Goal: Information Seeking & Learning: Learn about a topic

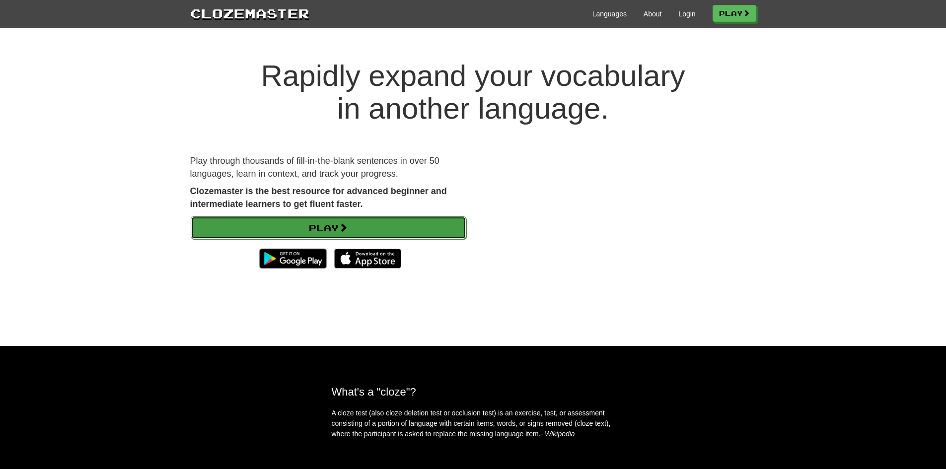
click at [334, 231] on link "Play" at bounding box center [328, 227] width 275 height 23
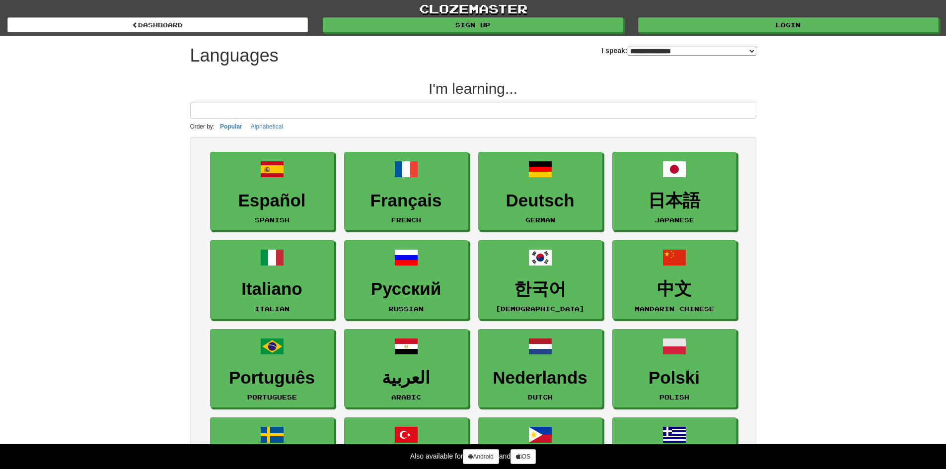
select select "*******"
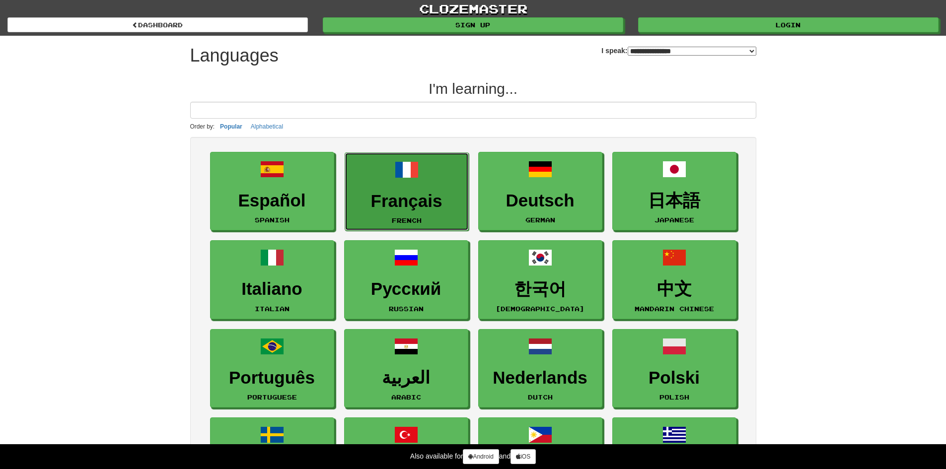
click at [428, 215] on link "Français French" at bounding box center [406, 191] width 124 height 79
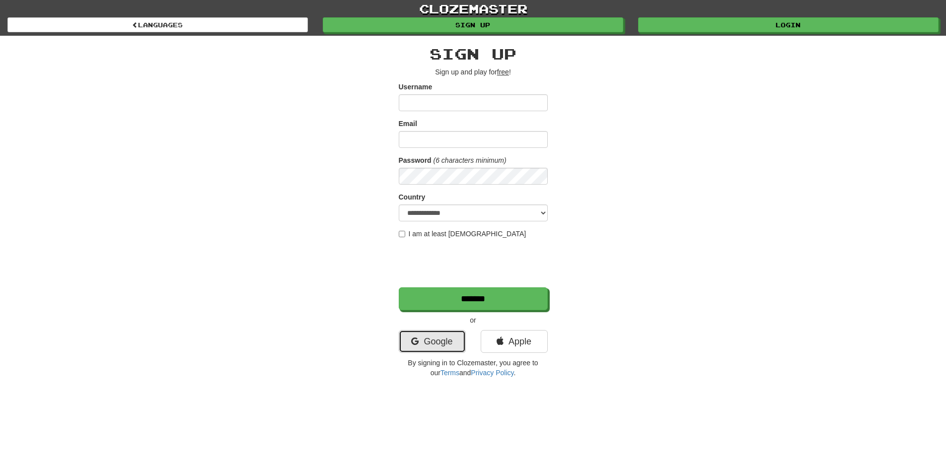
click at [430, 341] on link "Google" at bounding box center [432, 341] width 67 height 23
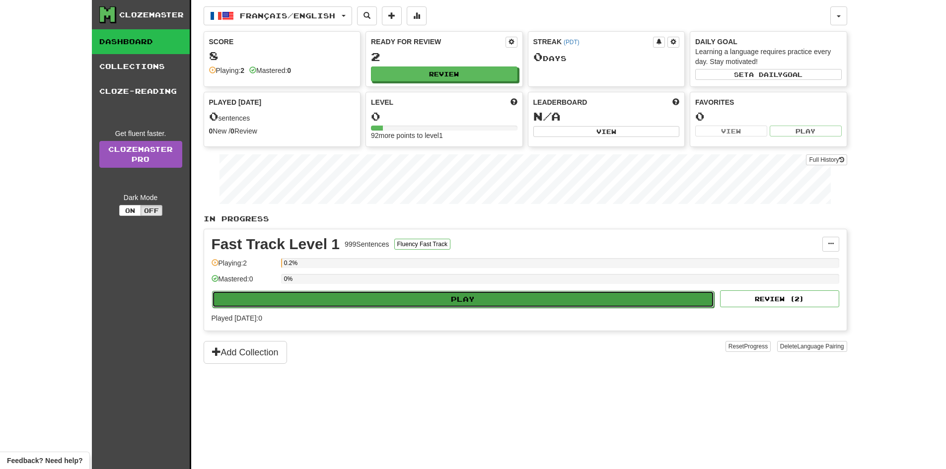
click at [424, 295] on button "Play" at bounding box center [463, 299] width 502 height 17
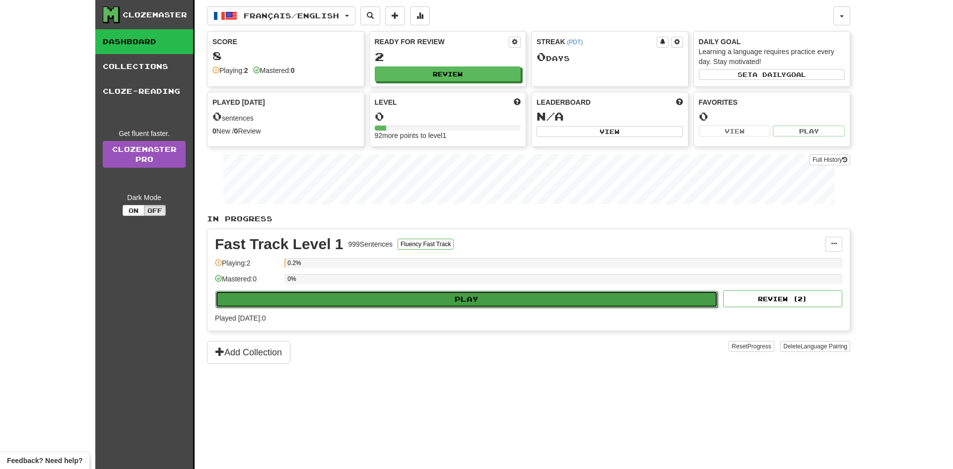
select select "**"
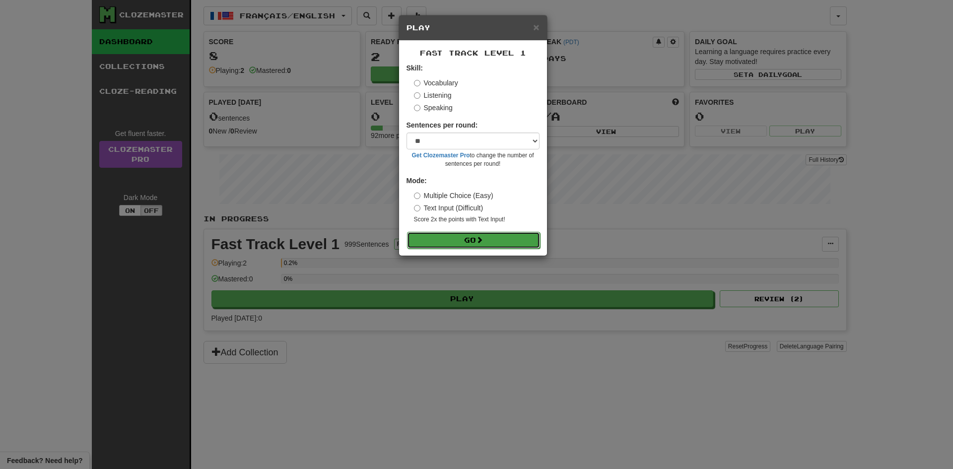
click at [472, 236] on button "Go" at bounding box center [473, 240] width 133 height 17
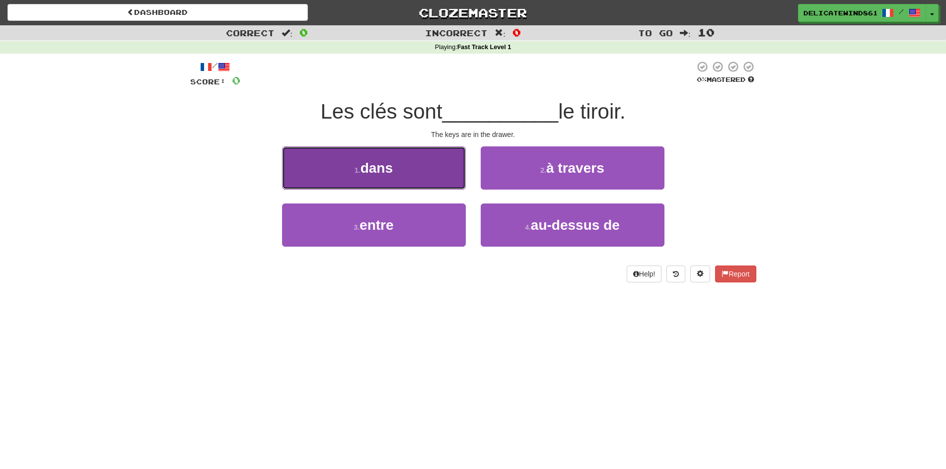
click at [426, 170] on button "1 . dans" at bounding box center [374, 167] width 184 height 43
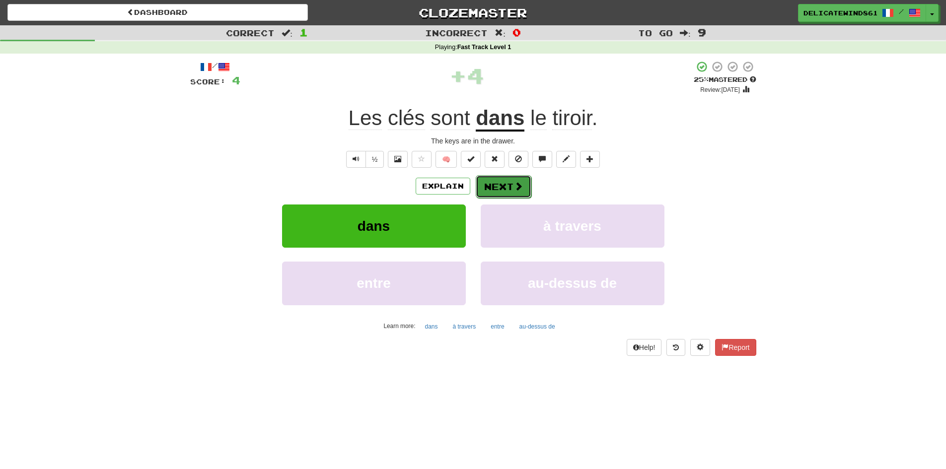
click at [505, 187] on button "Next" at bounding box center [504, 186] width 56 height 23
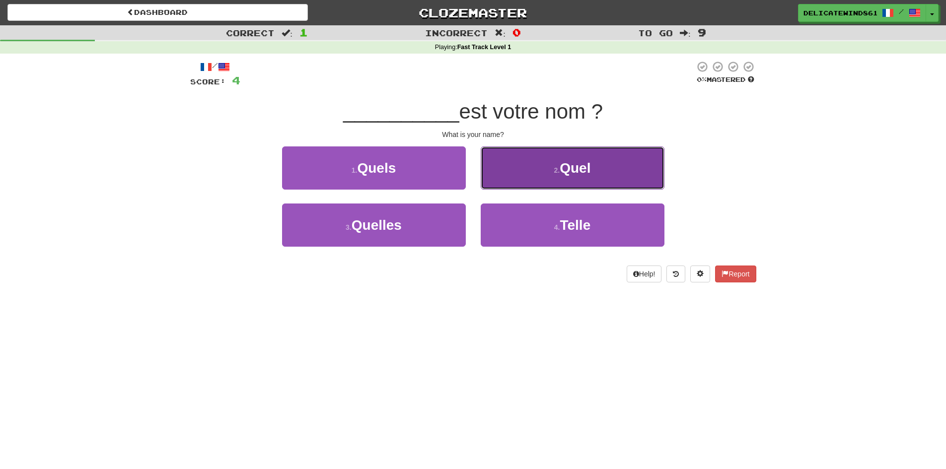
click at [545, 176] on button "2 . Quel" at bounding box center [572, 167] width 184 height 43
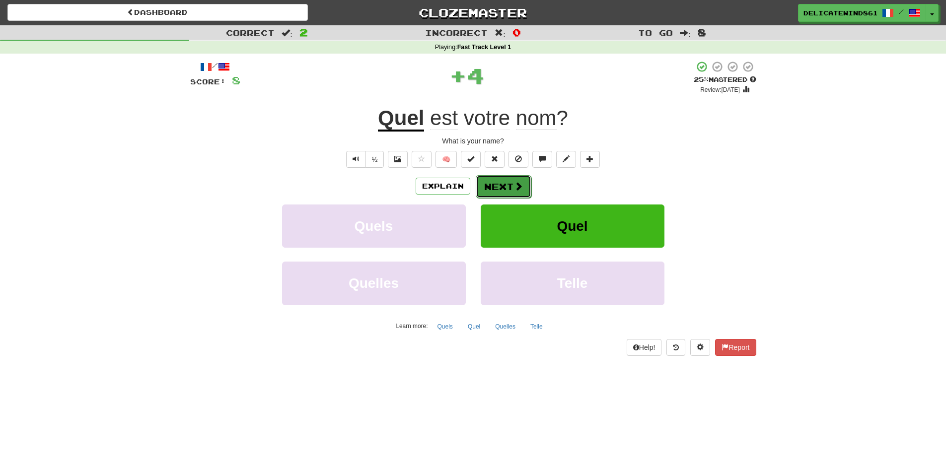
click at [514, 188] on span at bounding box center [518, 186] width 9 height 9
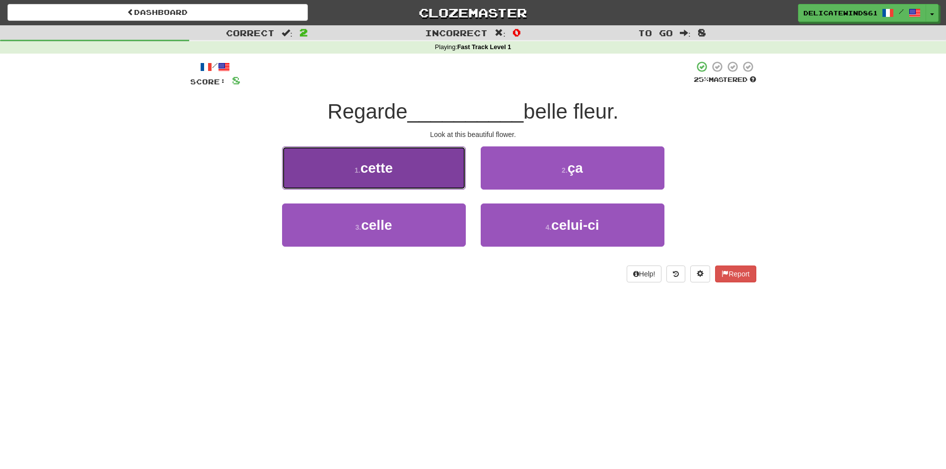
click at [449, 173] on button "1 . cette" at bounding box center [374, 167] width 184 height 43
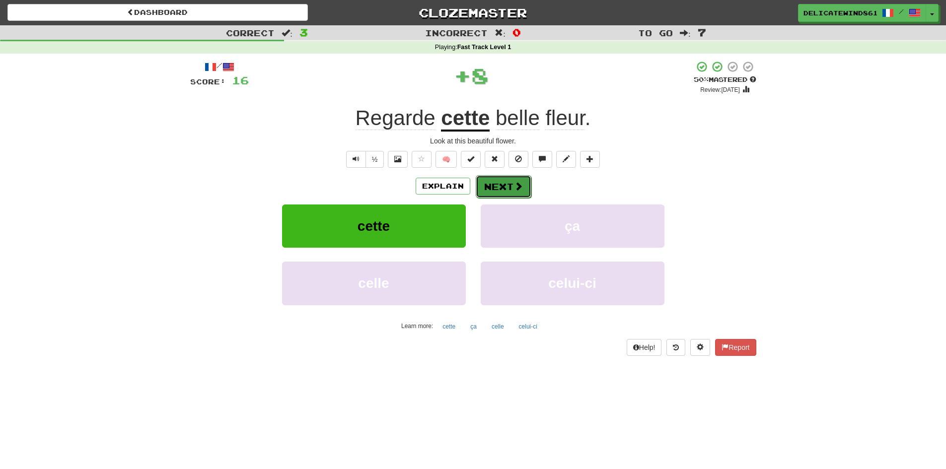
click at [507, 185] on button "Next" at bounding box center [504, 186] width 56 height 23
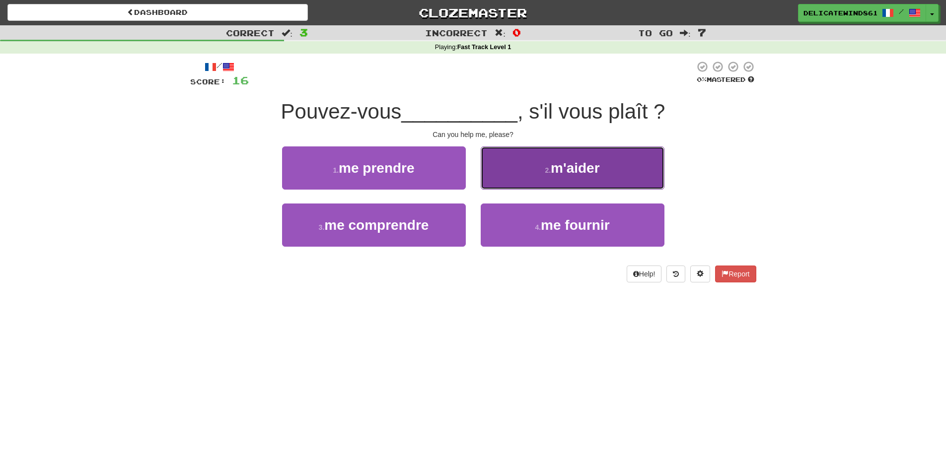
click at [527, 179] on button "2 . m'aider" at bounding box center [572, 167] width 184 height 43
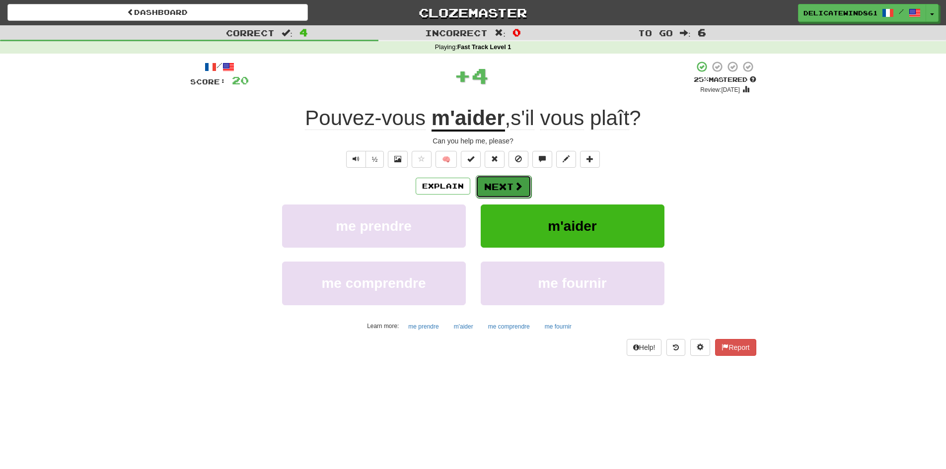
click at [523, 190] on button "Next" at bounding box center [504, 186] width 56 height 23
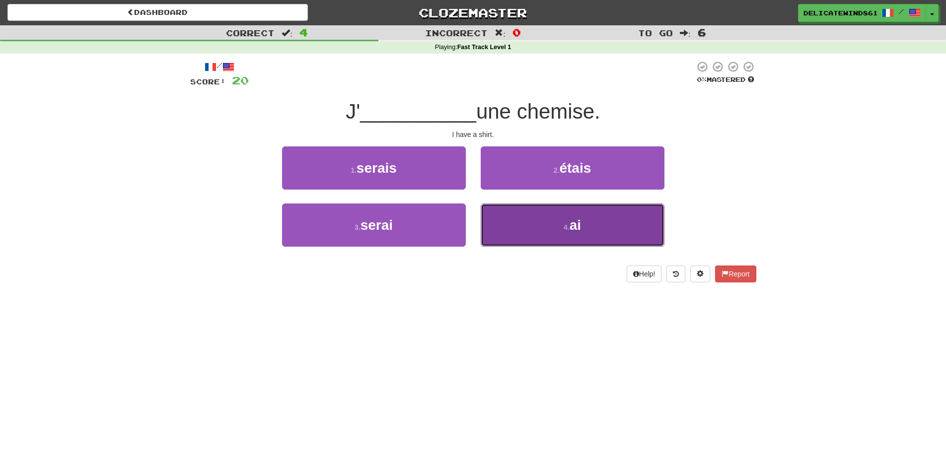
click at [560, 232] on button "4 . ai" at bounding box center [572, 225] width 184 height 43
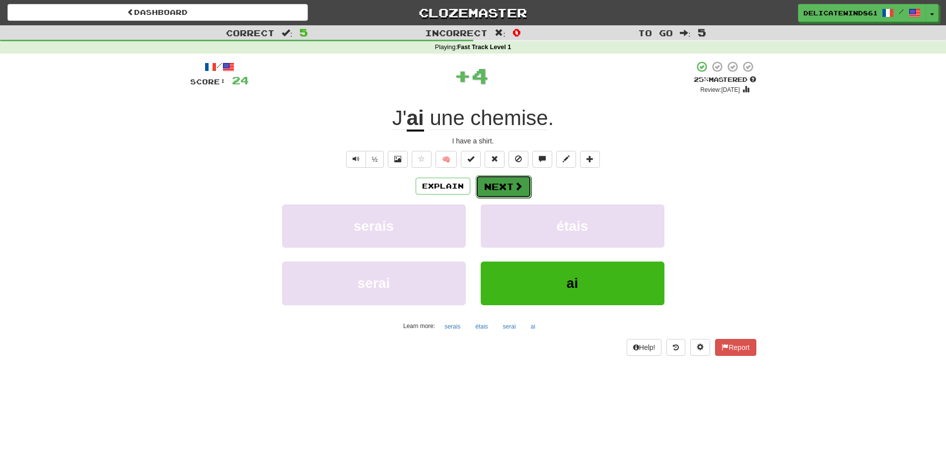
click at [520, 189] on span at bounding box center [518, 186] width 9 height 9
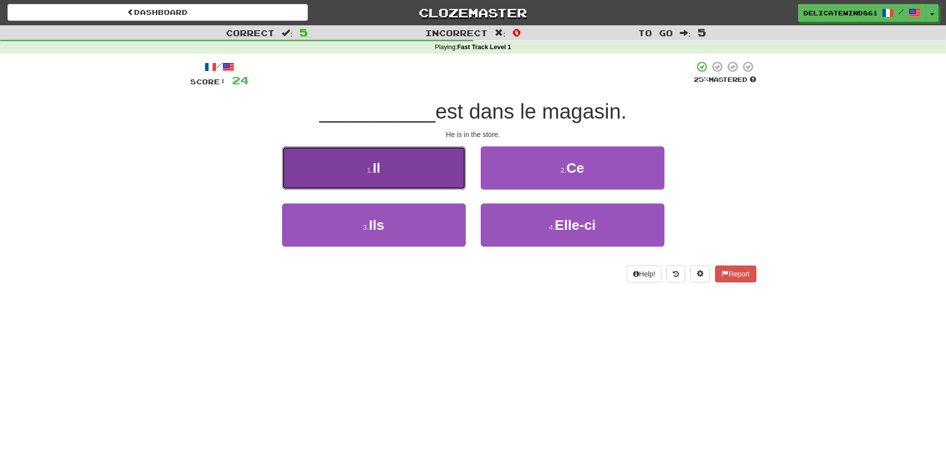
click at [437, 185] on button "1 . Il" at bounding box center [374, 167] width 184 height 43
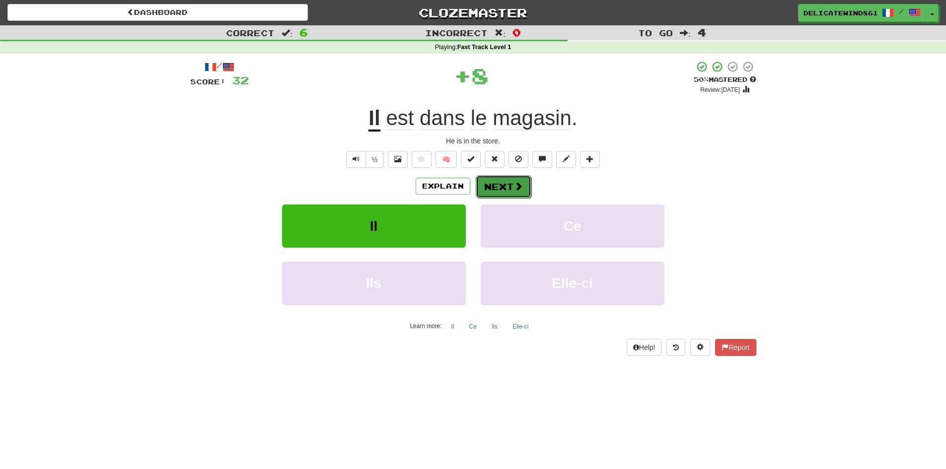
click at [507, 190] on button "Next" at bounding box center [504, 186] width 56 height 23
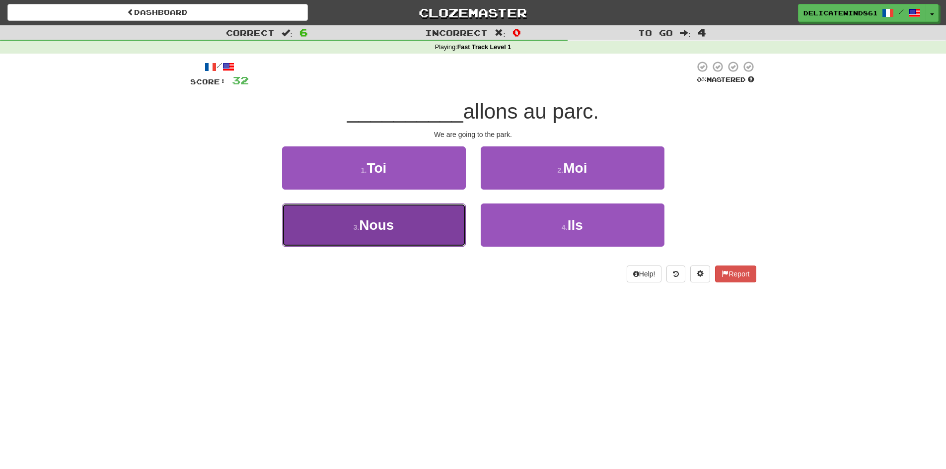
click at [438, 222] on button "3 . Nous" at bounding box center [374, 225] width 184 height 43
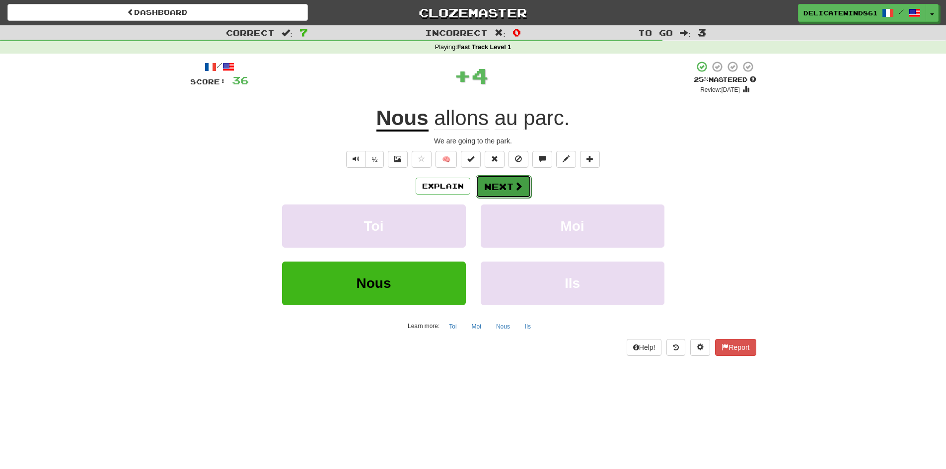
click at [505, 179] on button "Next" at bounding box center [504, 186] width 56 height 23
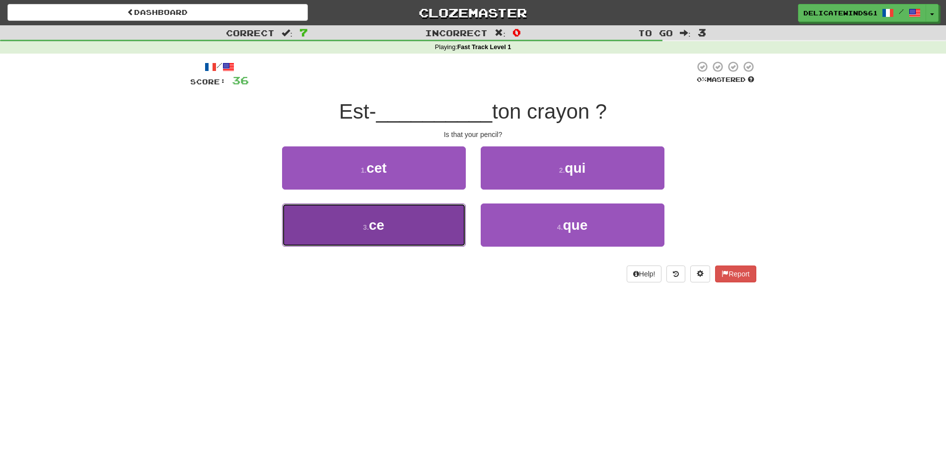
click at [392, 229] on button "3 . ce" at bounding box center [374, 225] width 184 height 43
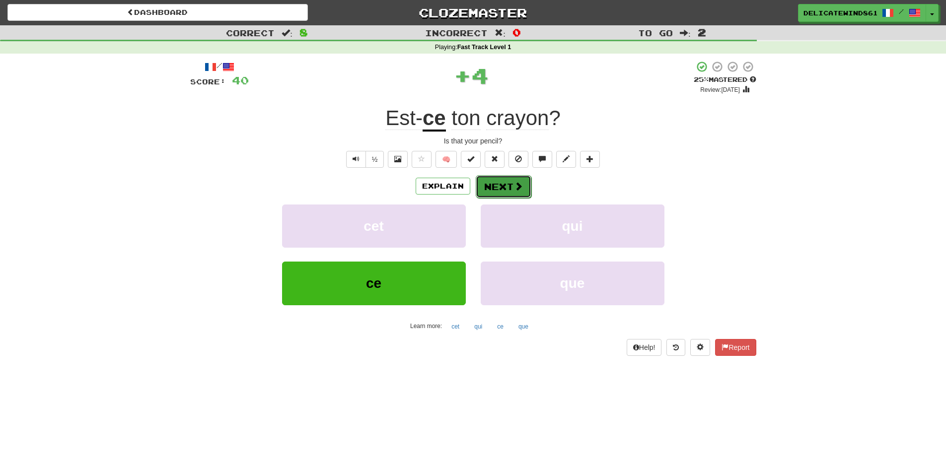
click at [507, 182] on button "Next" at bounding box center [504, 186] width 56 height 23
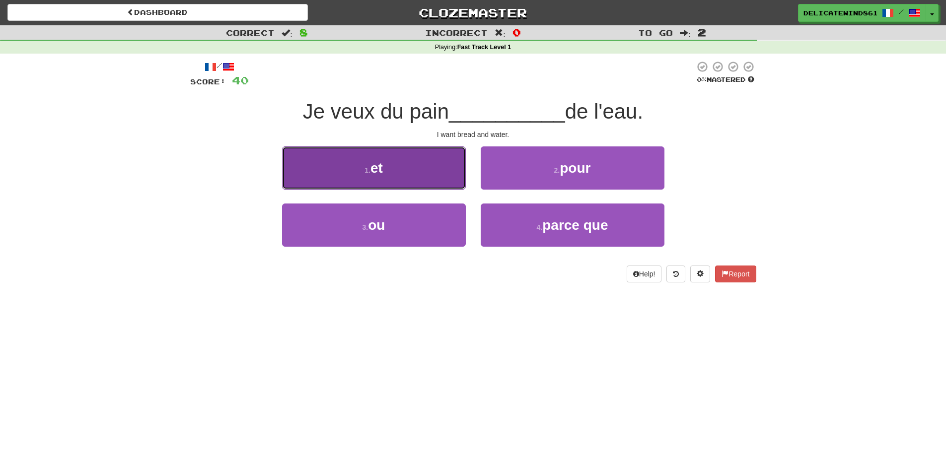
click at [407, 173] on button "1 . et" at bounding box center [374, 167] width 184 height 43
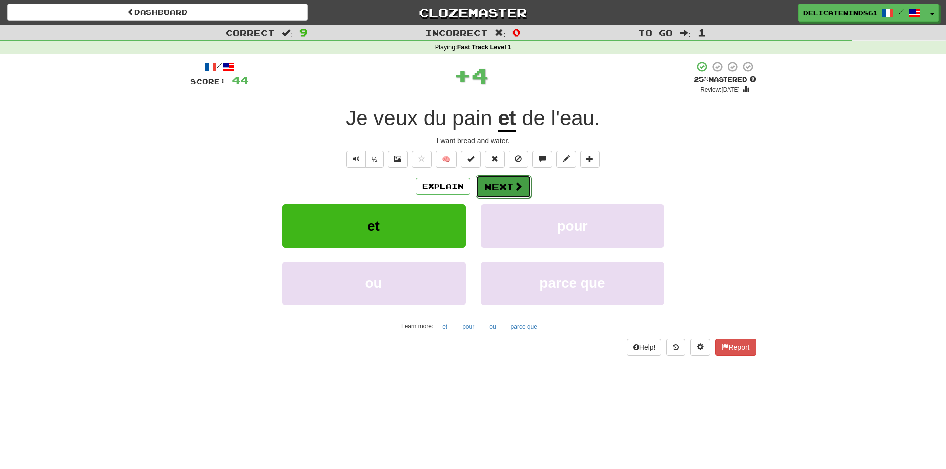
click at [505, 192] on button "Next" at bounding box center [504, 186] width 56 height 23
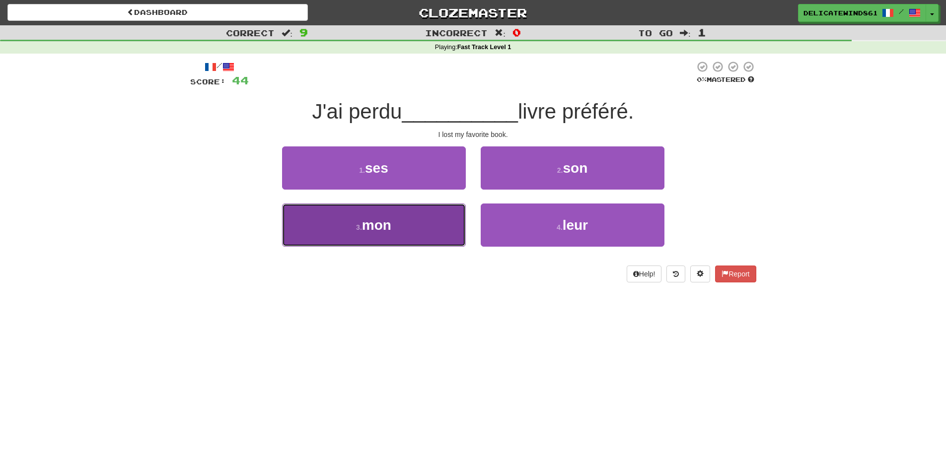
click at [364, 221] on span "mon" at bounding box center [376, 224] width 29 height 15
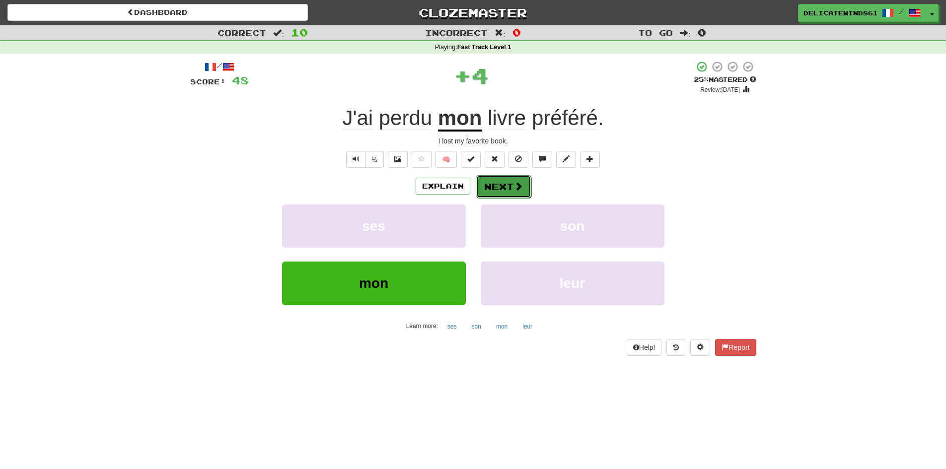
click at [509, 184] on button "Next" at bounding box center [504, 186] width 56 height 23
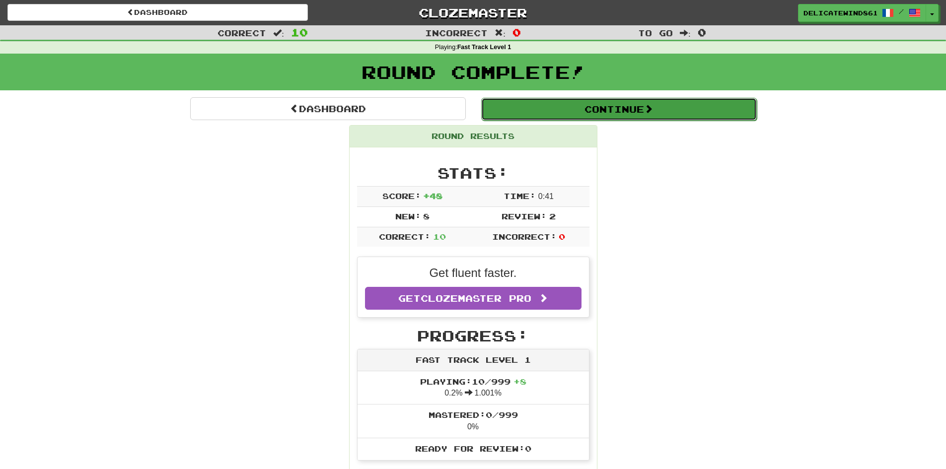
click at [549, 113] on button "Continue" at bounding box center [618, 109] width 275 height 23
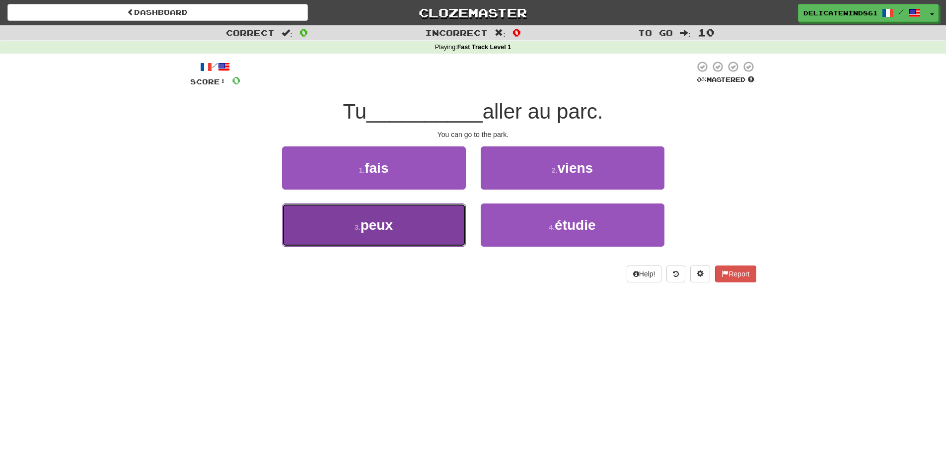
click at [408, 224] on button "3 . peux" at bounding box center [374, 225] width 184 height 43
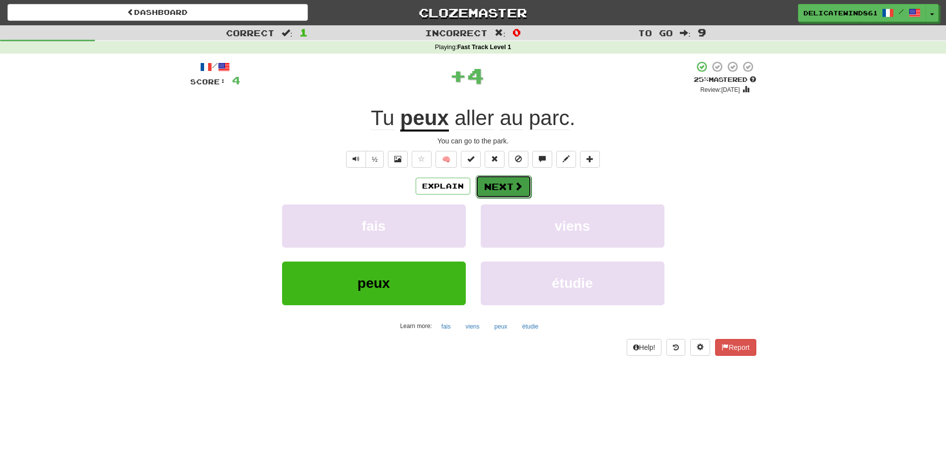
click at [495, 192] on button "Next" at bounding box center [504, 186] width 56 height 23
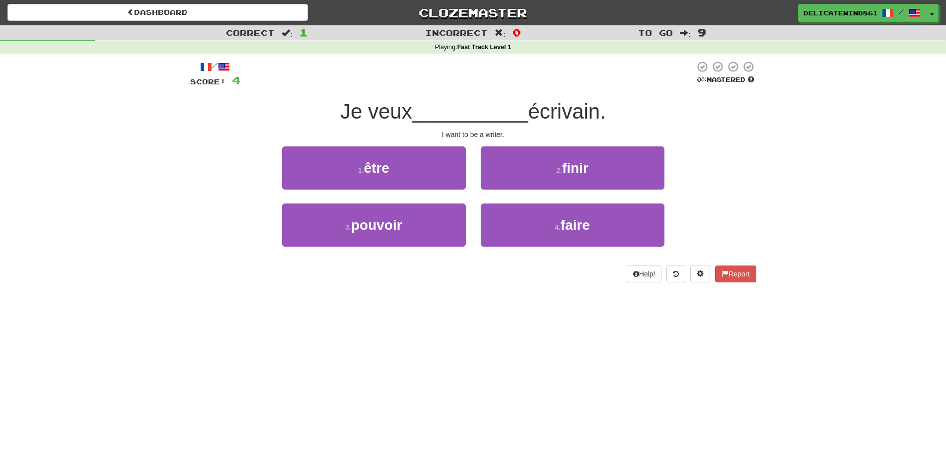
click at [234, 302] on div "Dashboard Clozemaster DelicateWind8615 / Toggle Dropdown Dashboard Leaderboard …" at bounding box center [473, 234] width 946 height 469
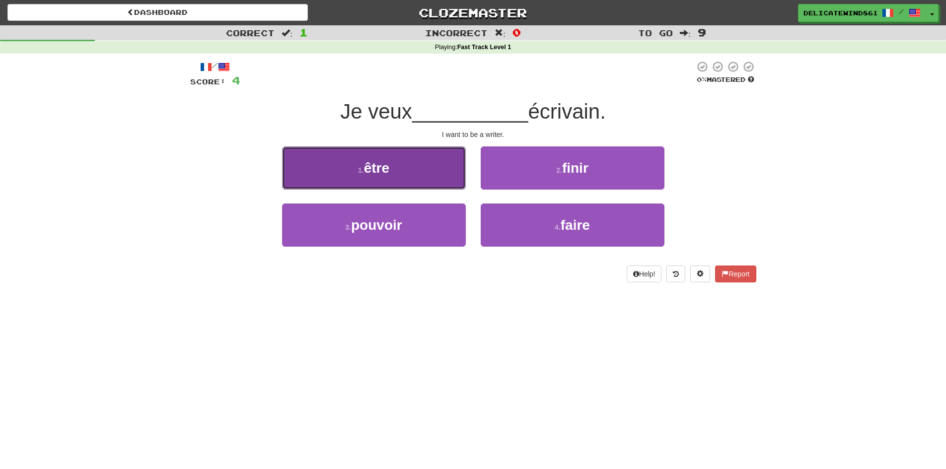
click at [343, 176] on button "1 . être" at bounding box center [374, 167] width 184 height 43
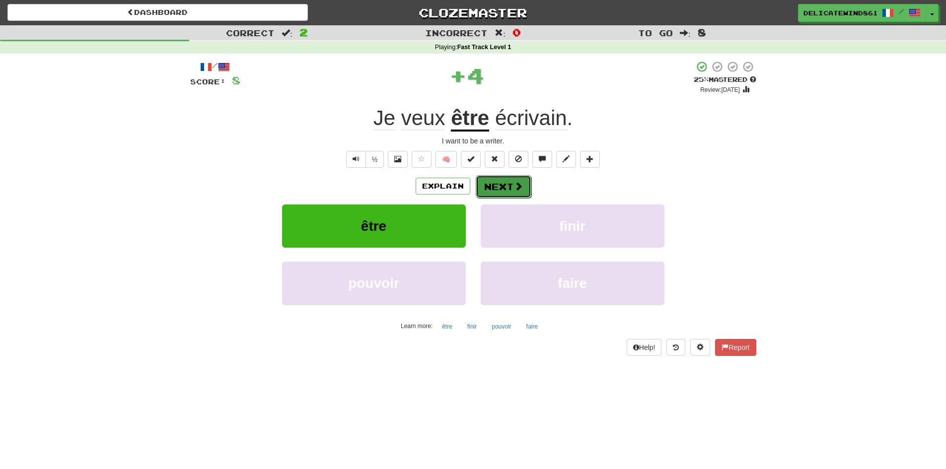
click at [505, 187] on button "Next" at bounding box center [504, 186] width 56 height 23
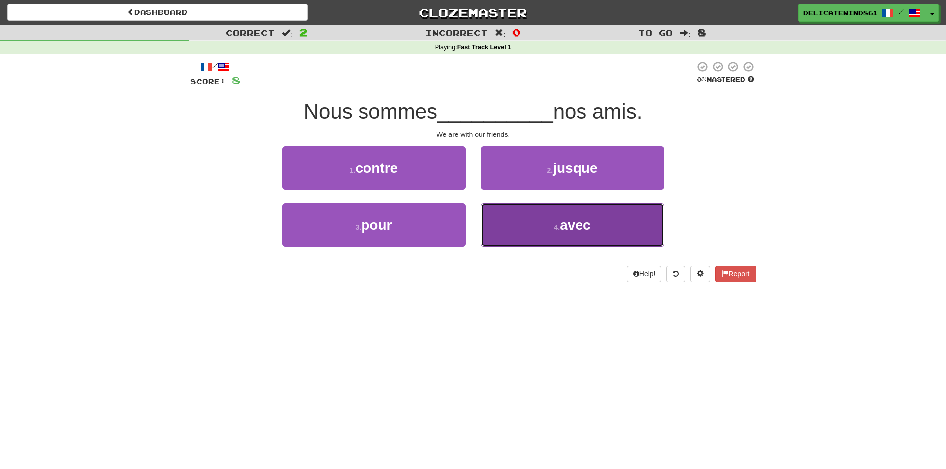
click at [523, 212] on button "4 . avec" at bounding box center [572, 225] width 184 height 43
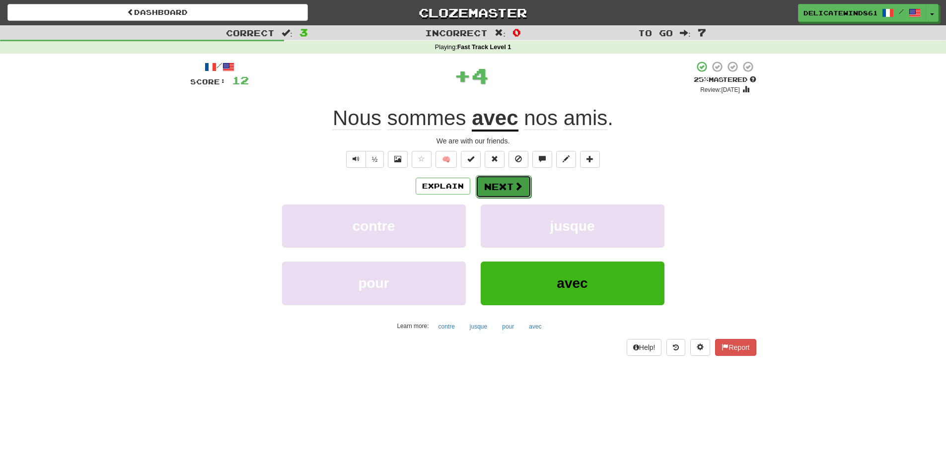
click at [514, 190] on span at bounding box center [518, 186] width 9 height 9
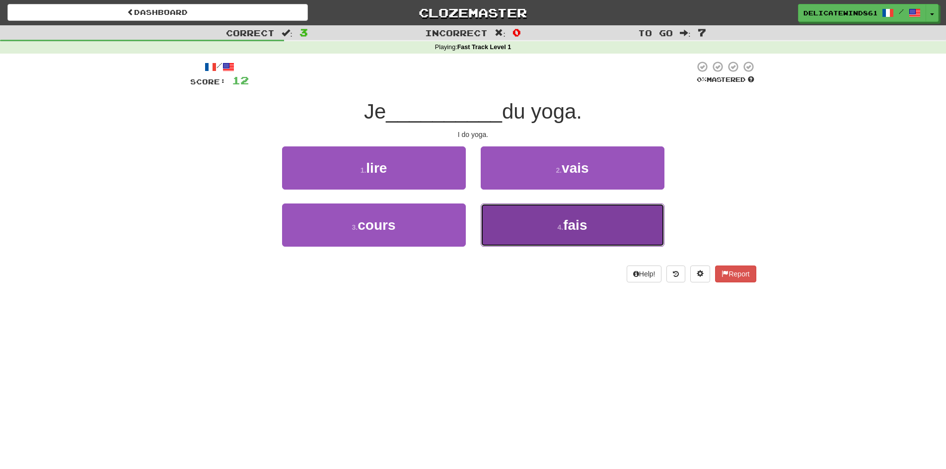
click at [513, 215] on button "4 . fais" at bounding box center [572, 225] width 184 height 43
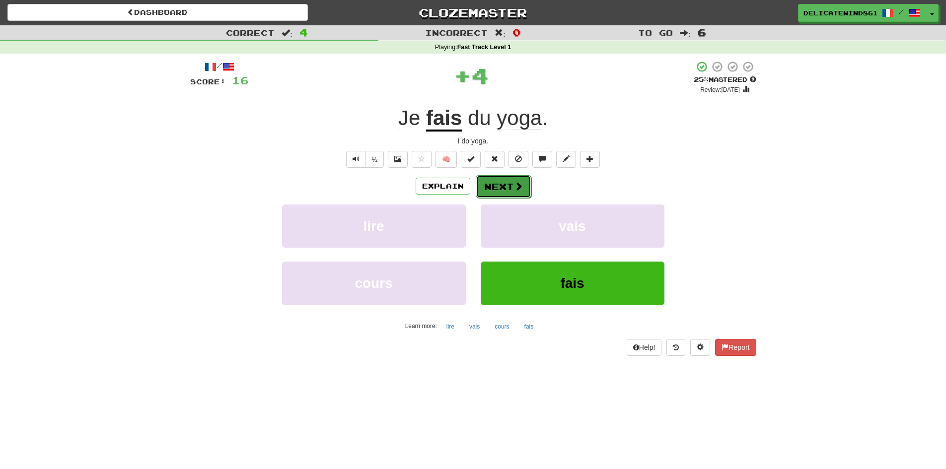
click at [516, 186] on span at bounding box center [518, 186] width 9 height 9
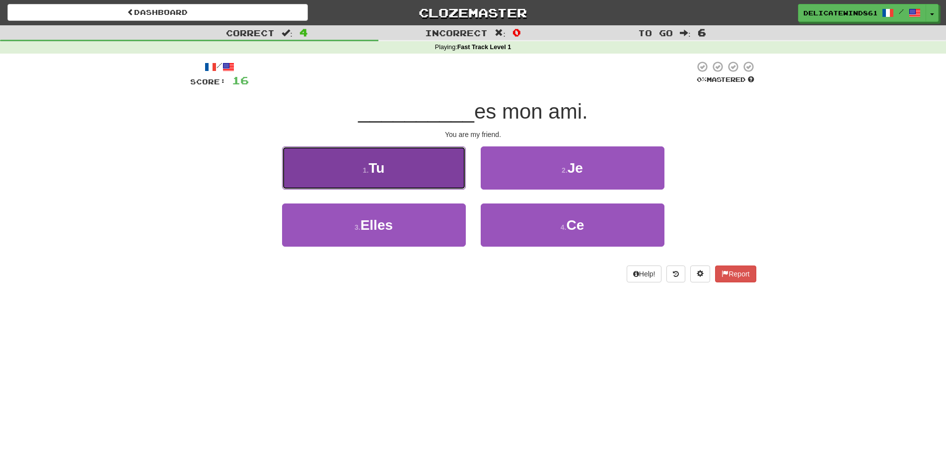
click at [440, 185] on button "1 . Tu" at bounding box center [374, 167] width 184 height 43
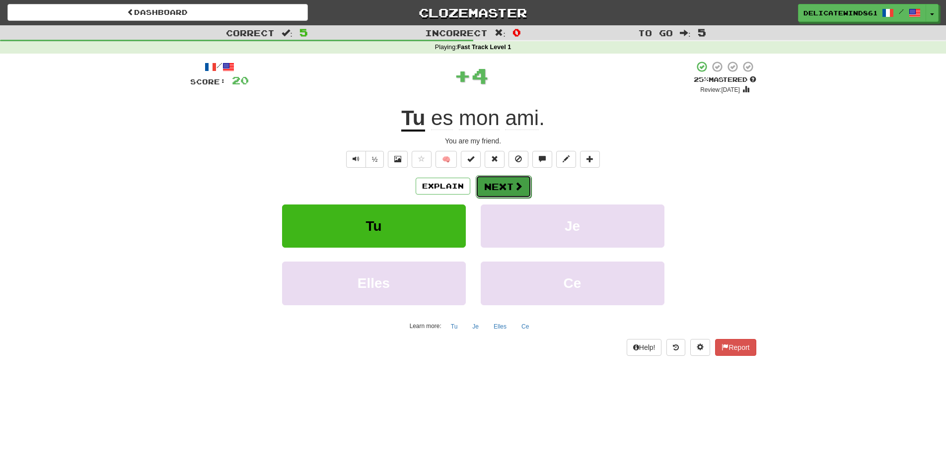
click at [491, 191] on button "Next" at bounding box center [504, 186] width 56 height 23
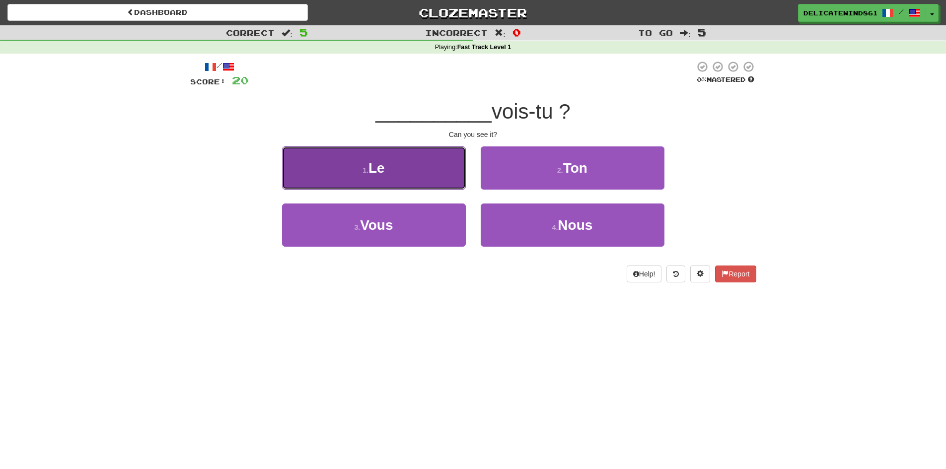
click at [419, 177] on button "1 . Le" at bounding box center [374, 167] width 184 height 43
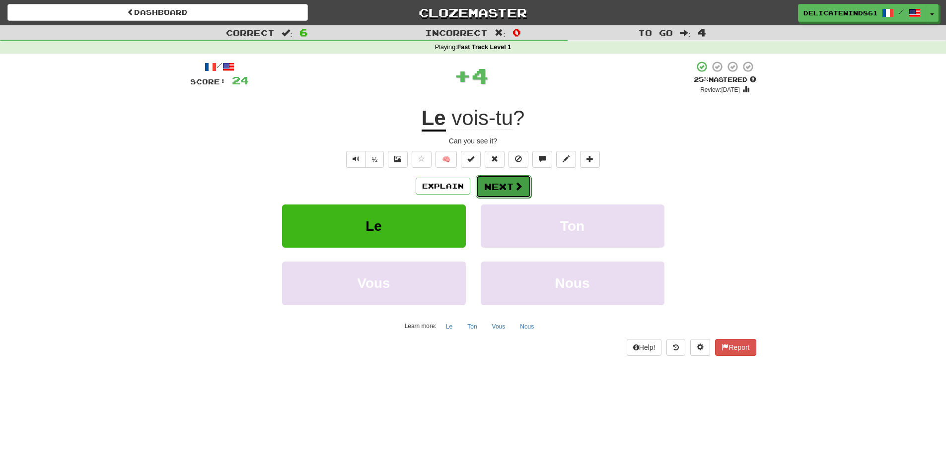
click at [514, 190] on span at bounding box center [518, 186] width 9 height 9
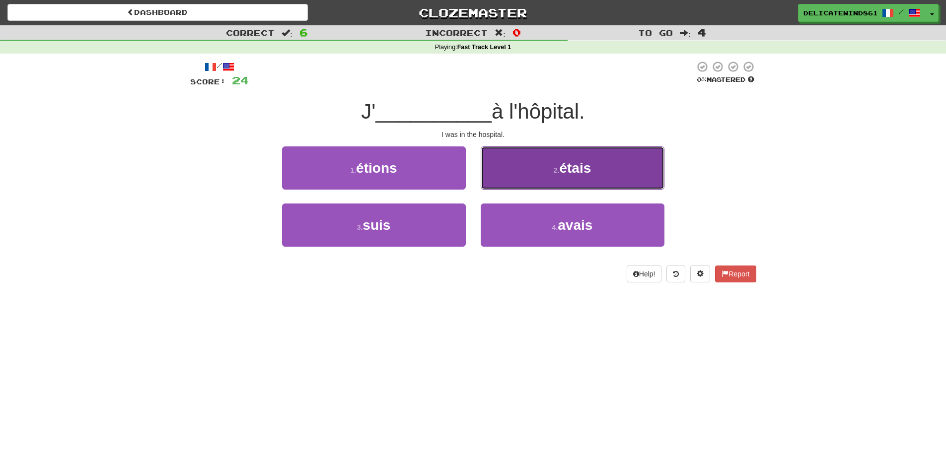
click at [516, 168] on button "2 . étais" at bounding box center [572, 167] width 184 height 43
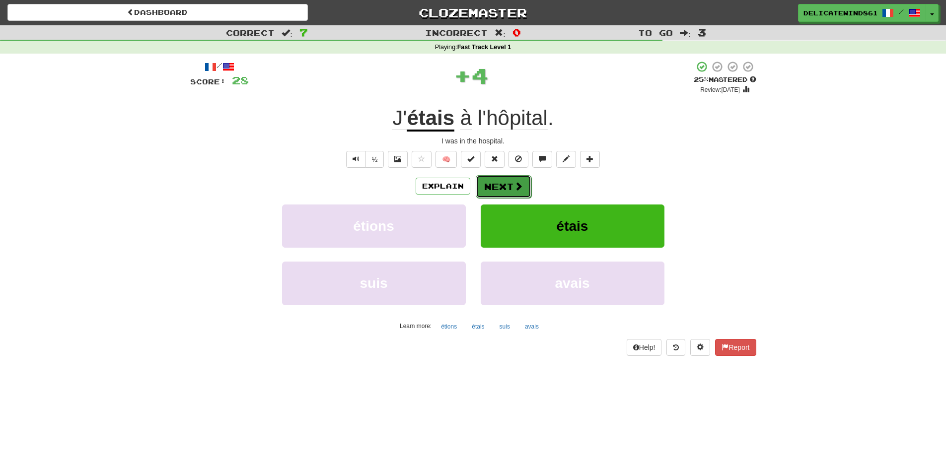
click at [507, 184] on button "Next" at bounding box center [504, 186] width 56 height 23
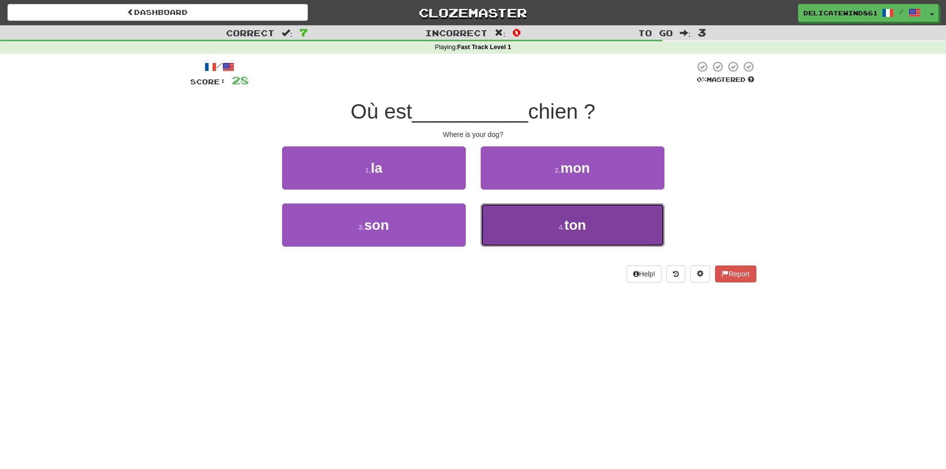
click at [546, 226] on button "4 . ton" at bounding box center [572, 225] width 184 height 43
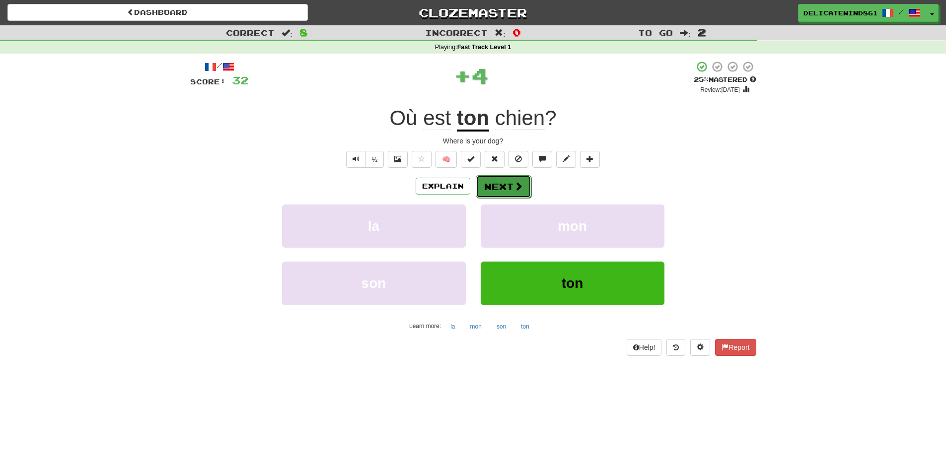
click at [514, 183] on span at bounding box center [518, 186] width 9 height 9
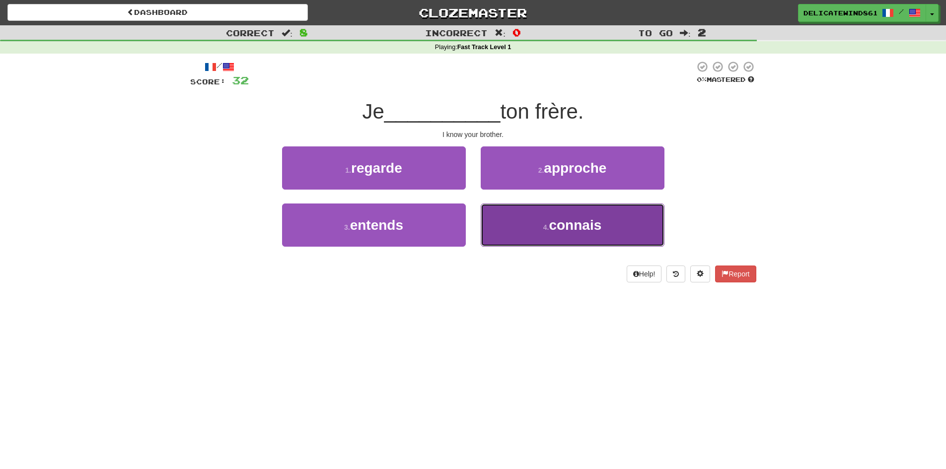
click at [546, 226] on small "4 ." at bounding box center [546, 227] width 6 height 8
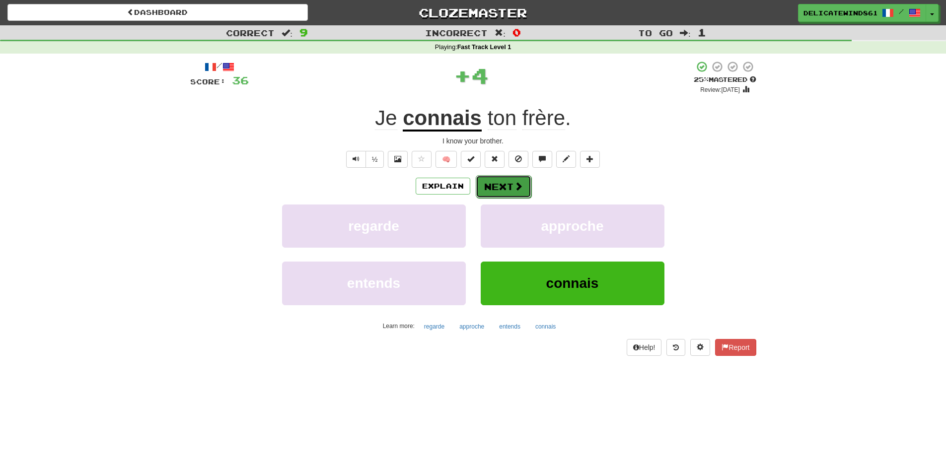
click at [511, 185] on button "Next" at bounding box center [504, 186] width 56 height 23
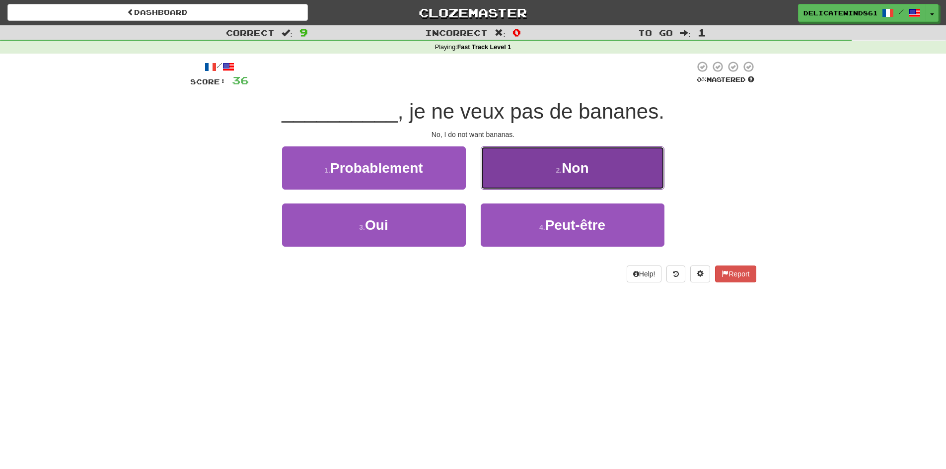
click at [545, 178] on button "2 . Non" at bounding box center [572, 167] width 184 height 43
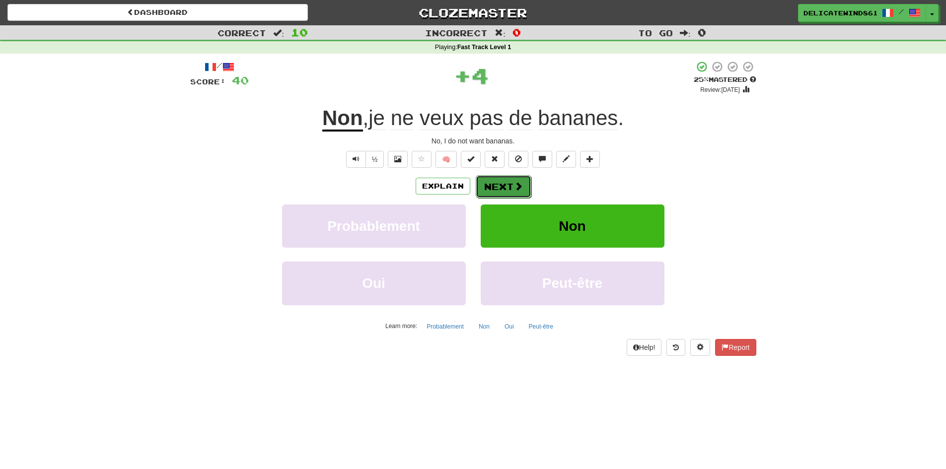
click at [511, 186] on button "Next" at bounding box center [504, 186] width 56 height 23
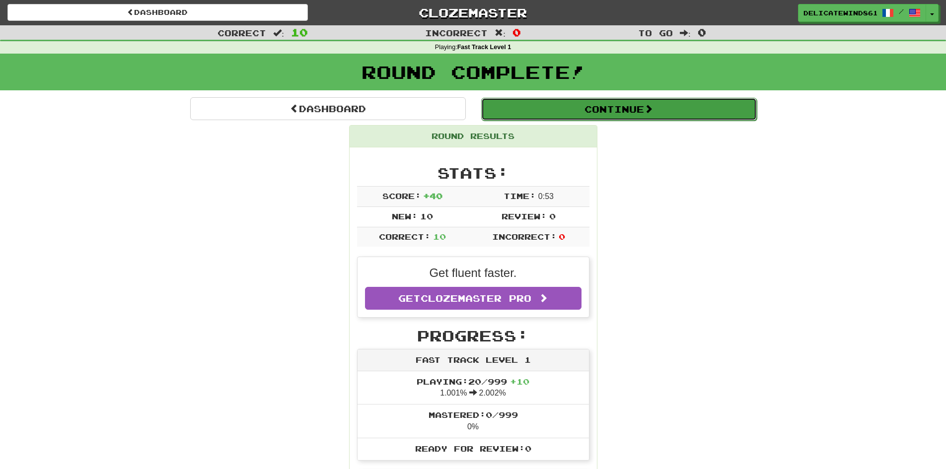
click at [524, 115] on button "Continue" at bounding box center [618, 109] width 275 height 23
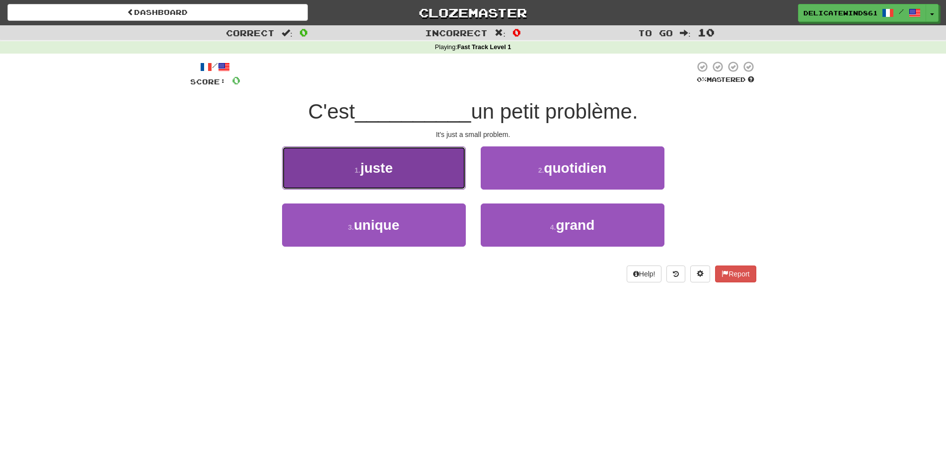
click at [418, 162] on button "1 . juste" at bounding box center [374, 167] width 184 height 43
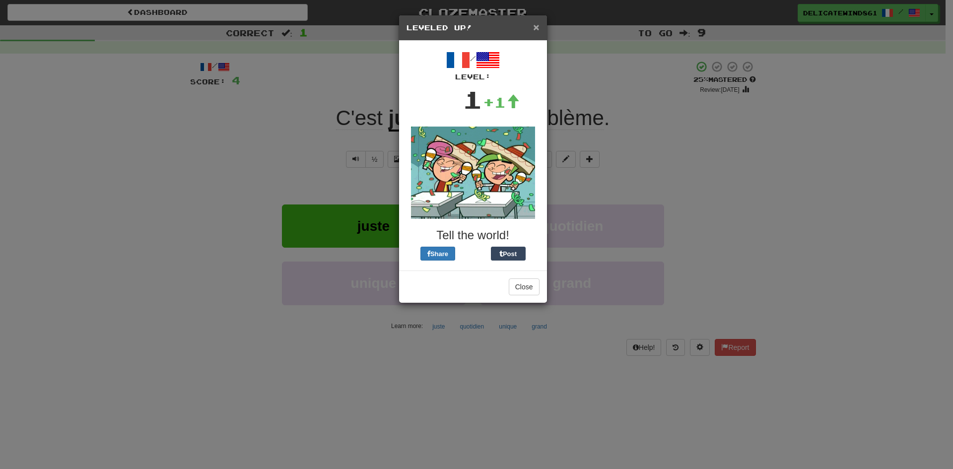
click at [536, 26] on span "×" at bounding box center [536, 26] width 6 height 11
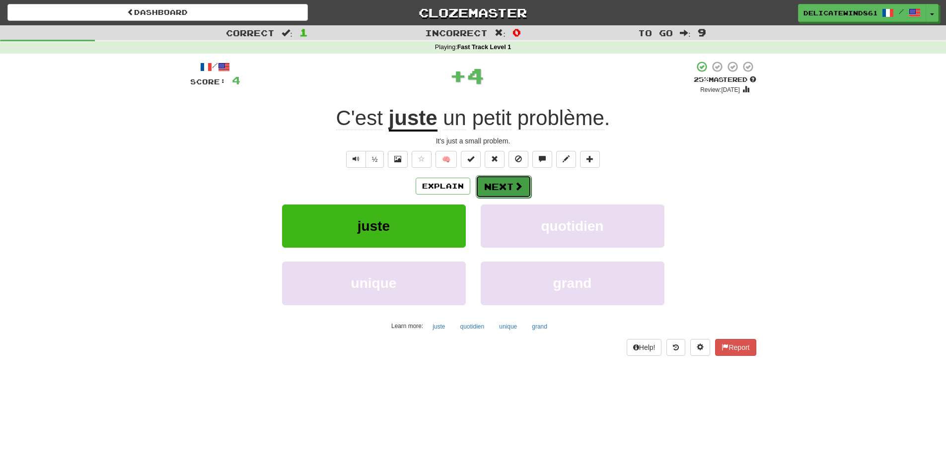
click at [506, 188] on button "Next" at bounding box center [504, 186] width 56 height 23
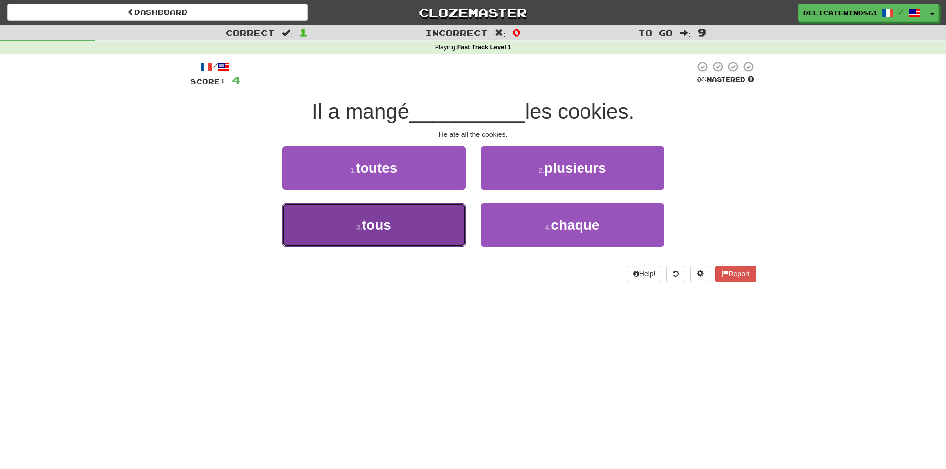
click at [423, 224] on button "3 . tous" at bounding box center [374, 225] width 184 height 43
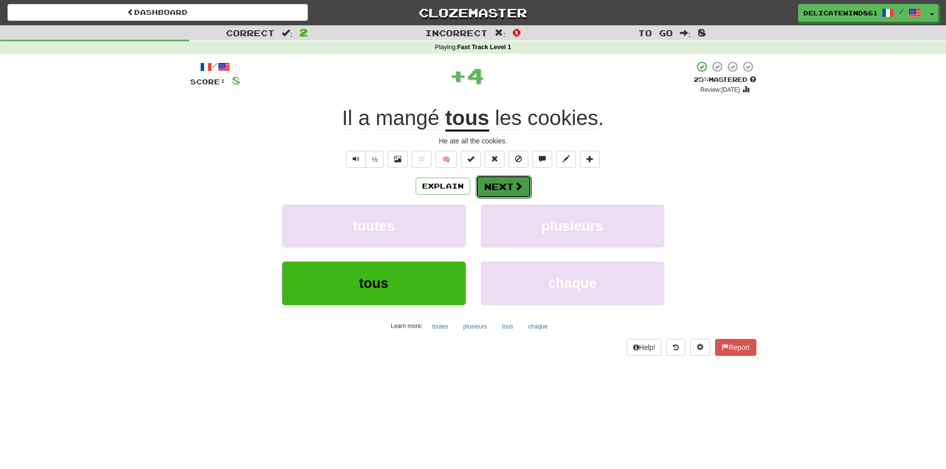
click at [505, 188] on button "Next" at bounding box center [504, 186] width 56 height 23
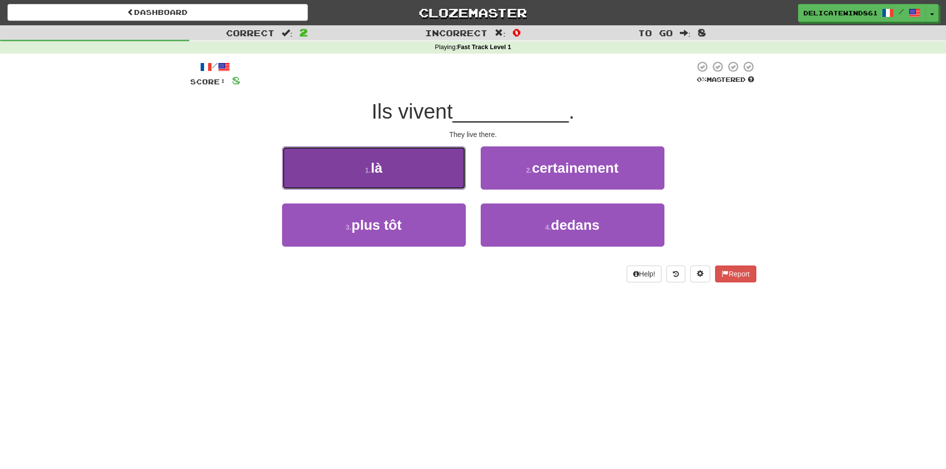
click at [446, 178] on button "1 . là" at bounding box center [374, 167] width 184 height 43
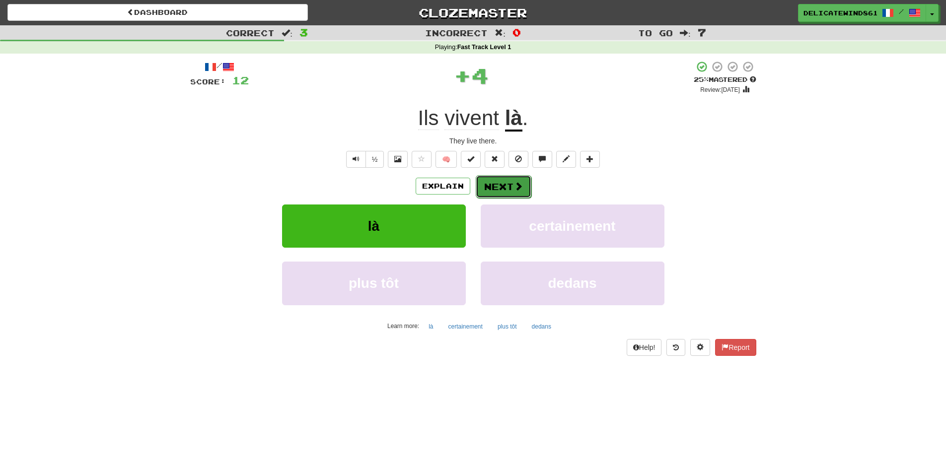
click at [511, 186] on button "Next" at bounding box center [504, 186] width 56 height 23
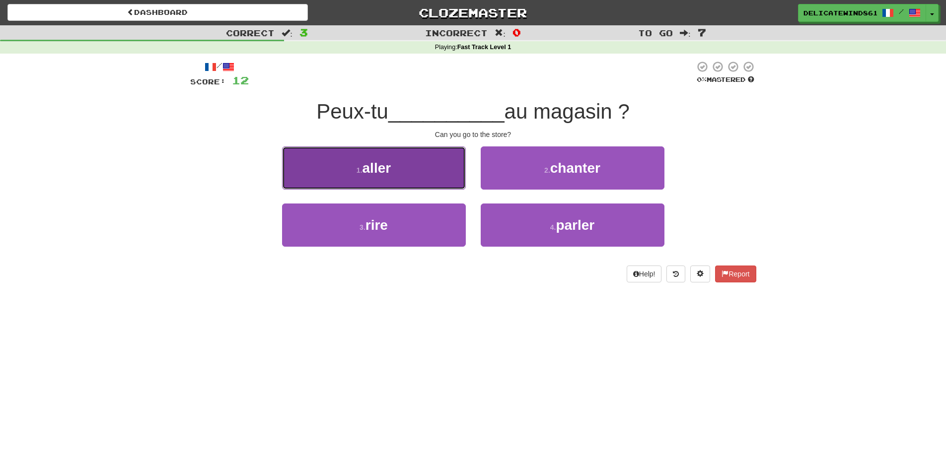
click at [434, 179] on button "1 . aller" at bounding box center [374, 167] width 184 height 43
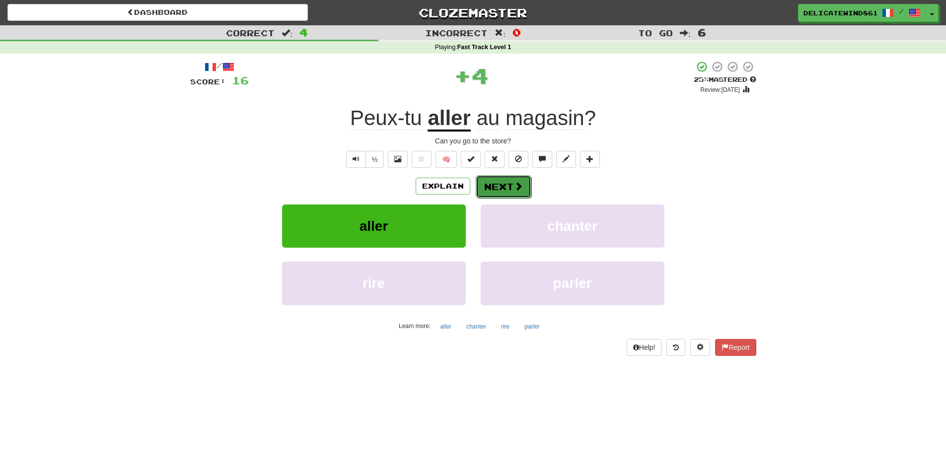
click at [493, 188] on button "Next" at bounding box center [504, 186] width 56 height 23
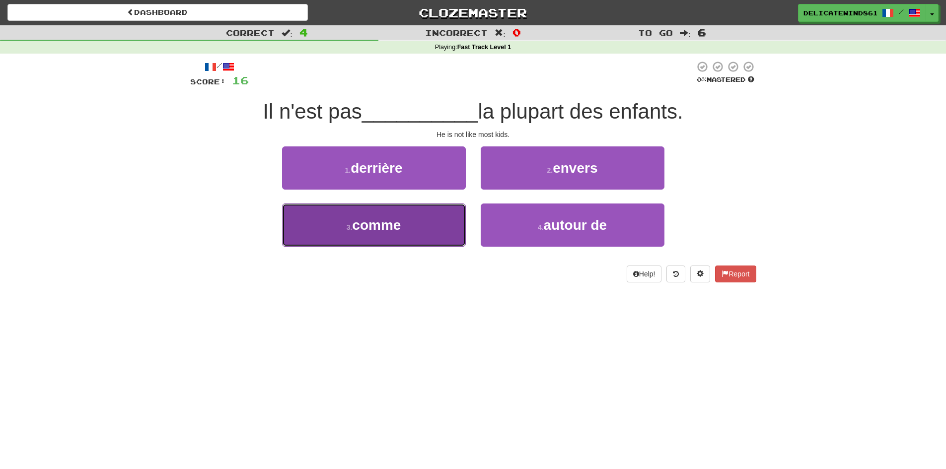
click at [422, 215] on button "3 . comme" at bounding box center [374, 225] width 184 height 43
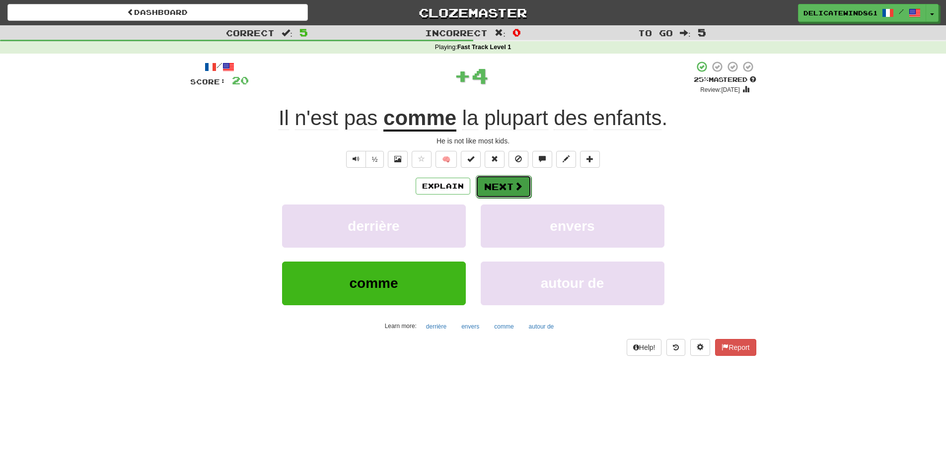
click at [504, 189] on button "Next" at bounding box center [504, 186] width 56 height 23
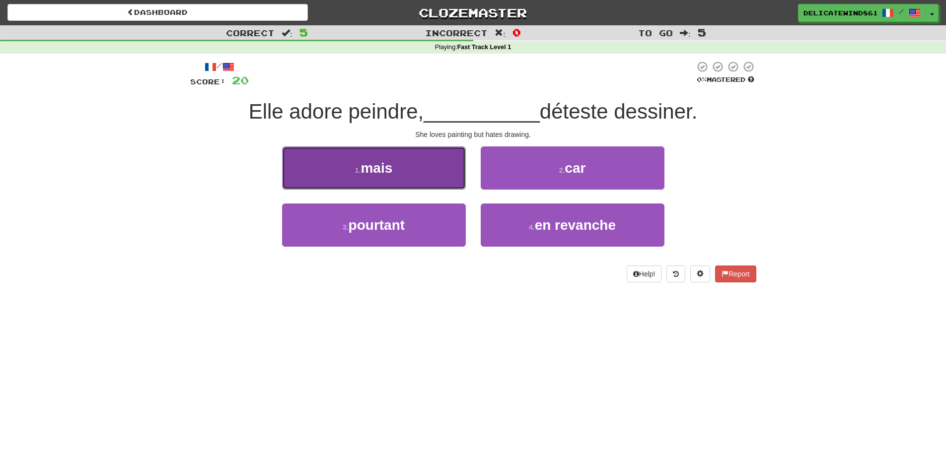
click at [442, 176] on button "1 . mais" at bounding box center [374, 167] width 184 height 43
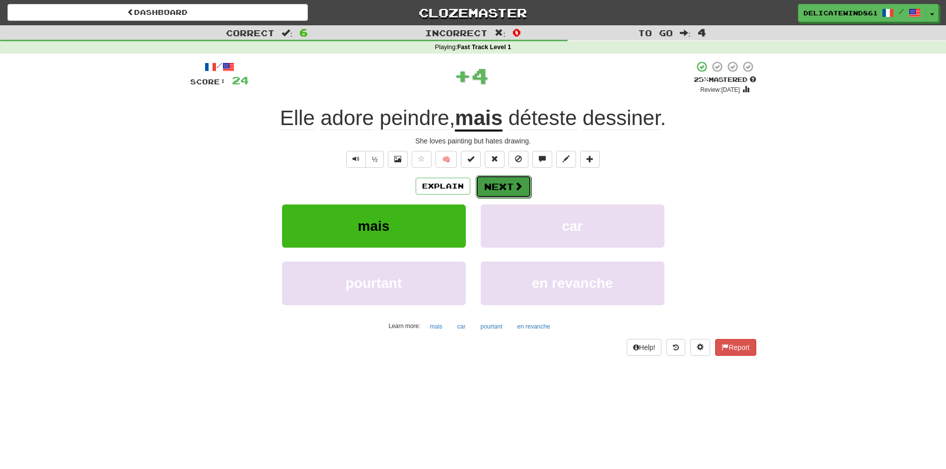
click at [495, 180] on button "Next" at bounding box center [504, 186] width 56 height 23
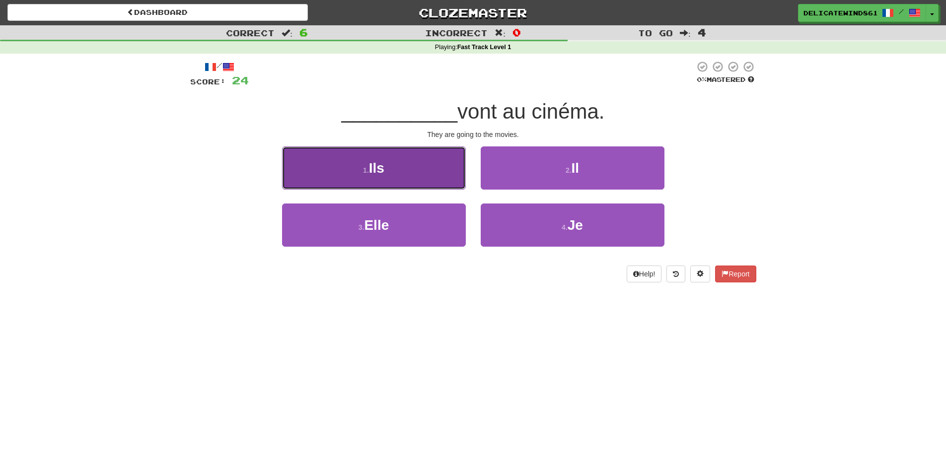
click at [426, 182] on button "1 . Ils" at bounding box center [374, 167] width 184 height 43
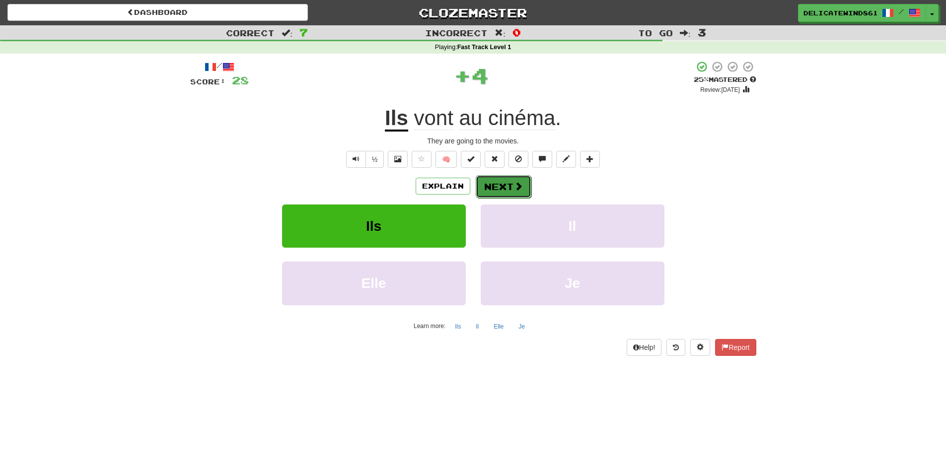
click at [493, 190] on button "Next" at bounding box center [504, 186] width 56 height 23
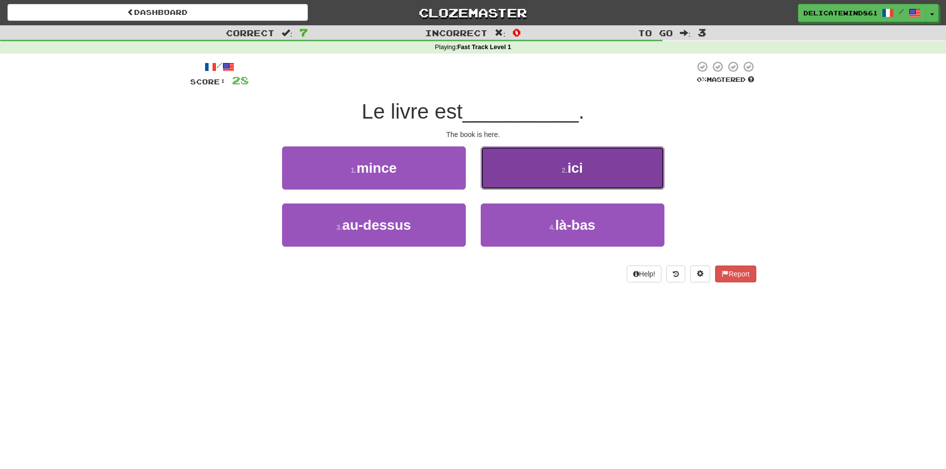
click at [545, 180] on button "2 . ici" at bounding box center [572, 167] width 184 height 43
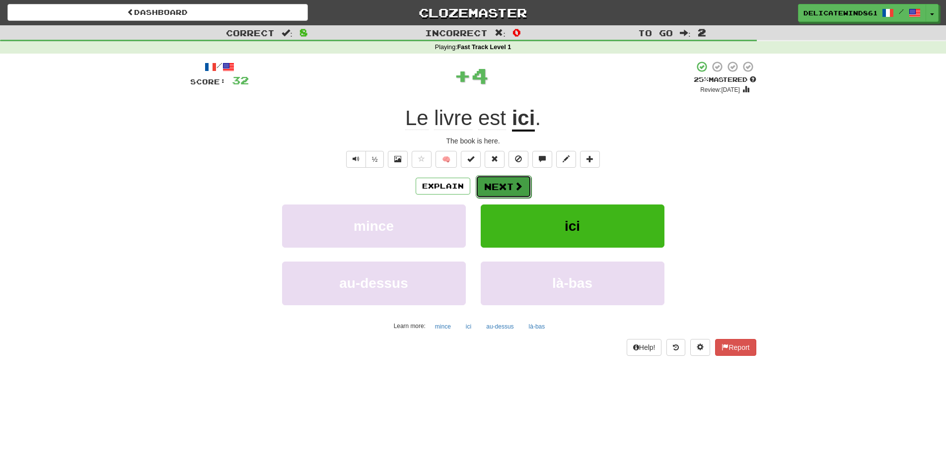
click at [514, 191] on span at bounding box center [518, 186] width 9 height 9
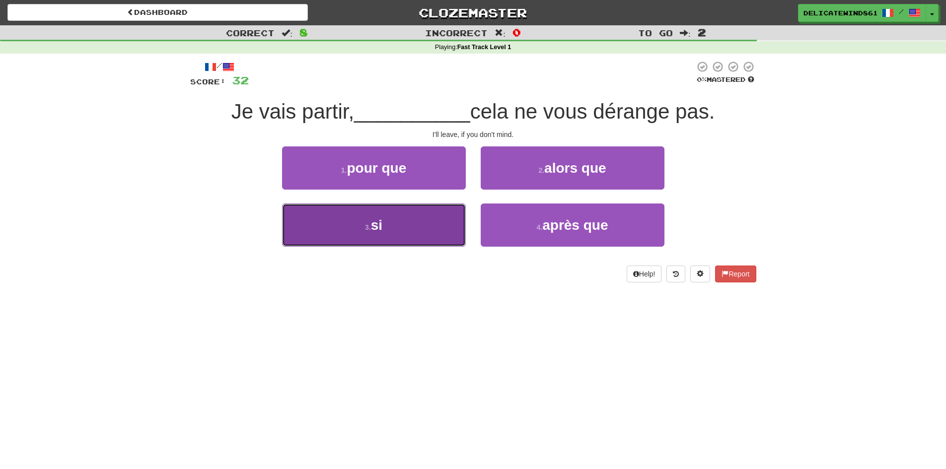
click at [429, 224] on button "3 . si" at bounding box center [374, 225] width 184 height 43
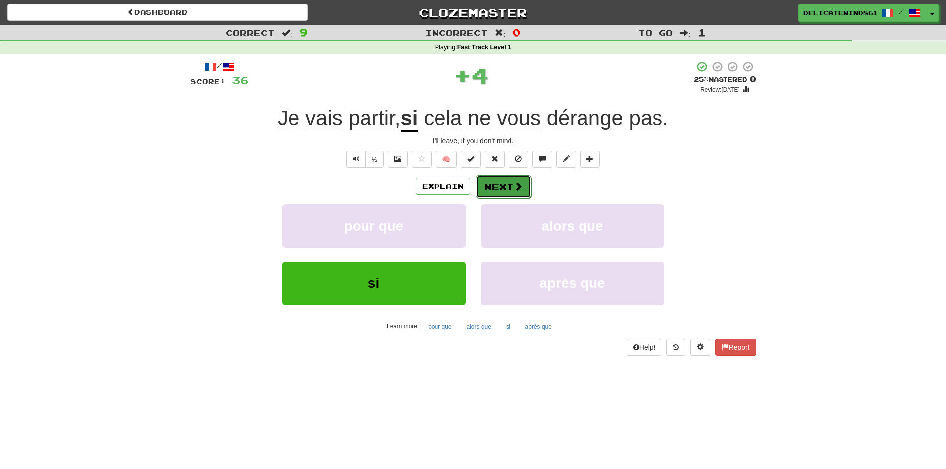
click at [501, 186] on button "Next" at bounding box center [504, 186] width 56 height 23
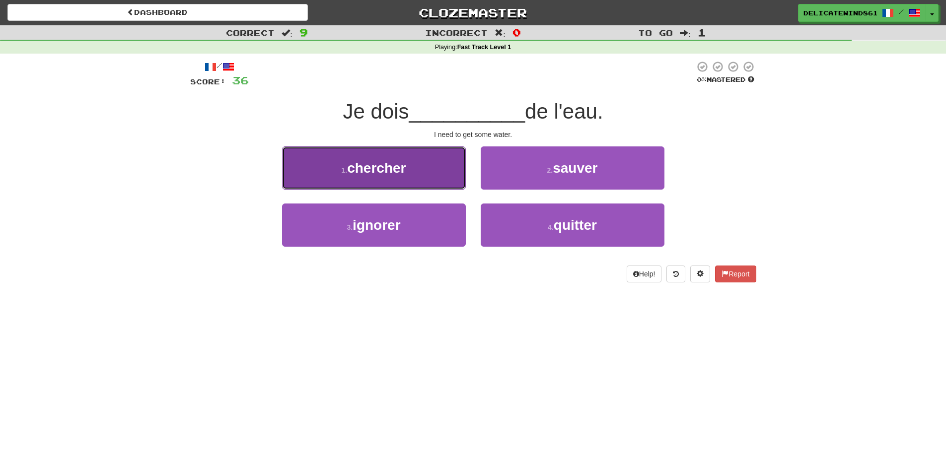
click at [391, 169] on span "chercher" at bounding box center [376, 167] width 59 height 15
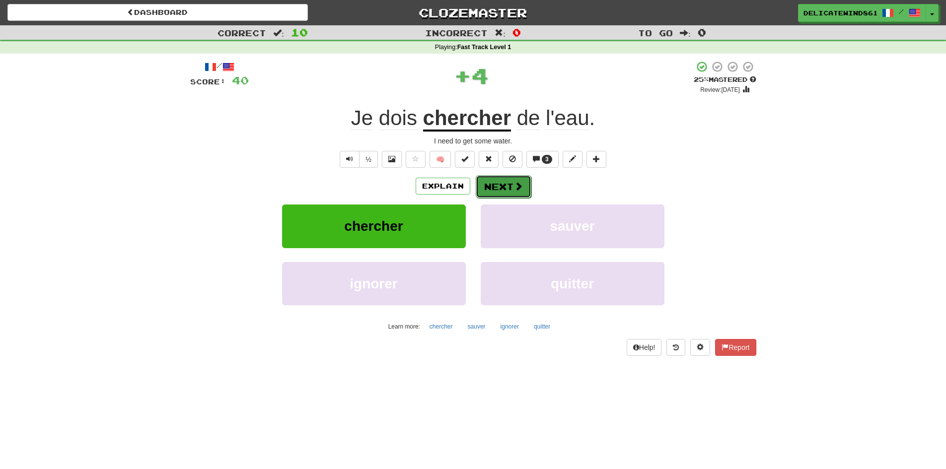
click at [500, 186] on button "Next" at bounding box center [504, 186] width 56 height 23
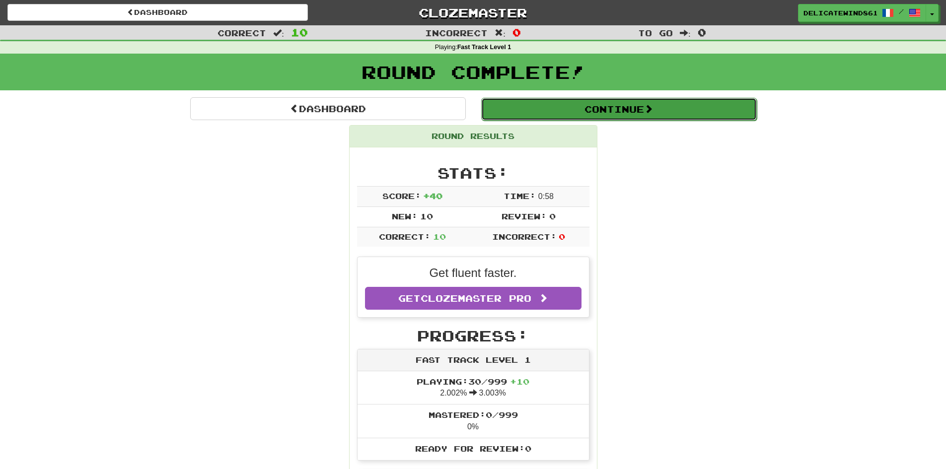
click at [564, 114] on button "Continue" at bounding box center [618, 109] width 275 height 23
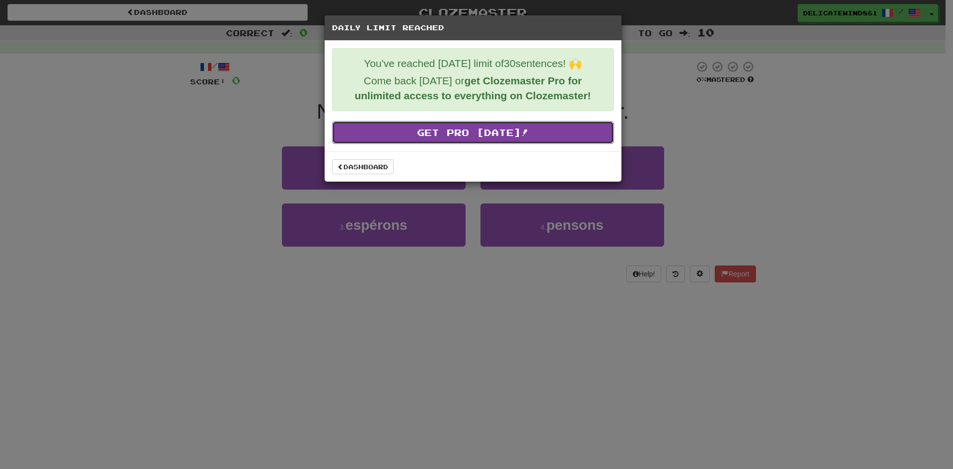
click at [552, 137] on link "Get Pro Today!" at bounding box center [473, 132] width 282 height 23
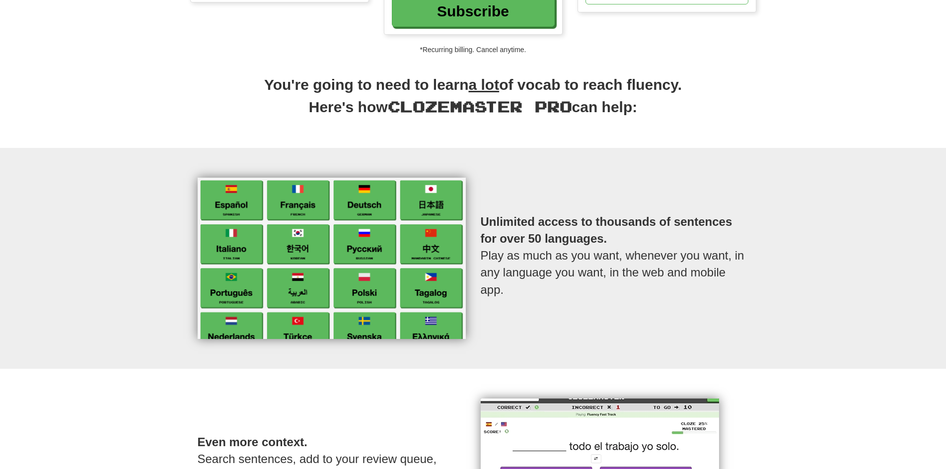
scroll to position [99, 0]
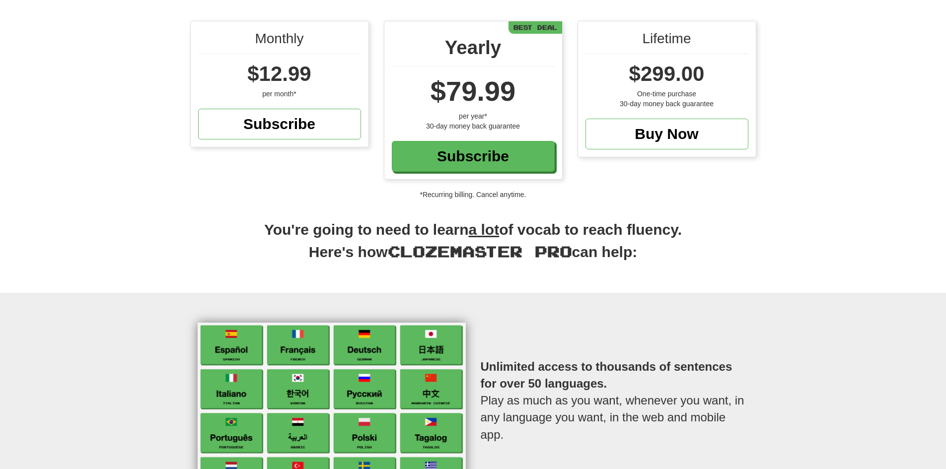
click at [472, 124] on div "30-day money back guarantee" at bounding box center [473, 126] width 163 height 10
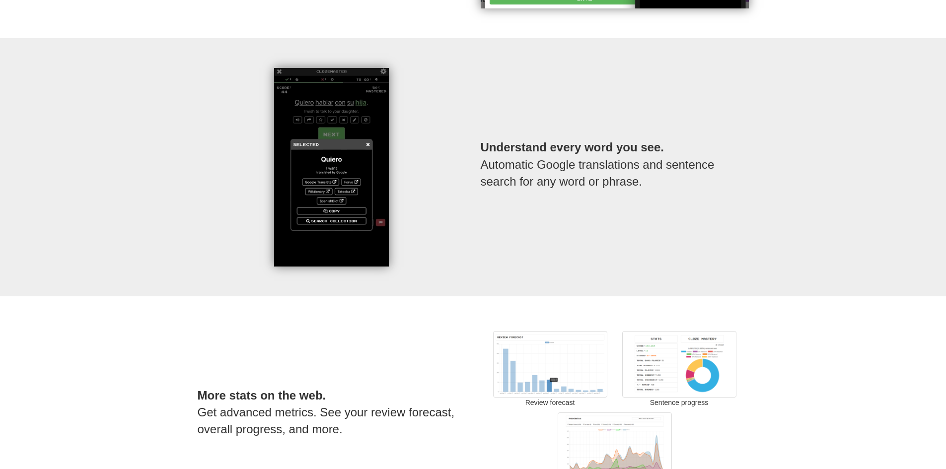
scroll to position [0, 0]
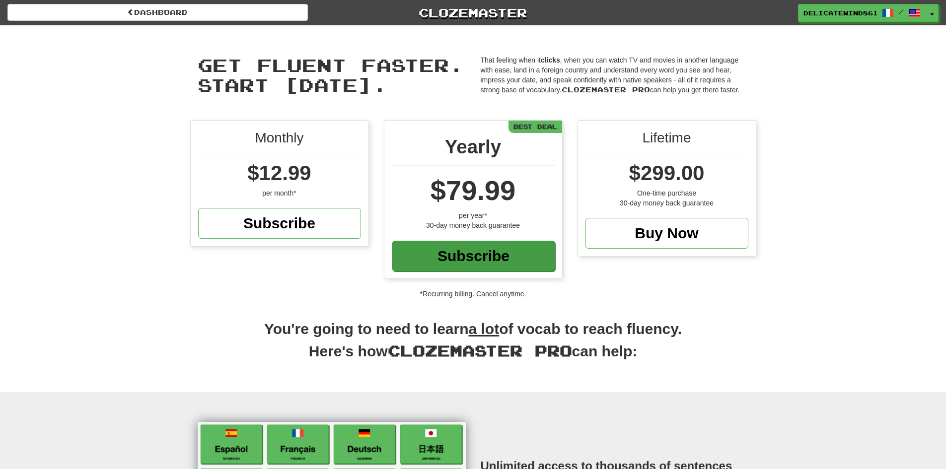
click at [499, 268] on div "Subscribe" at bounding box center [473, 256] width 163 height 31
click at [479, 213] on div "per year*" at bounding box center [473, 215] width 163 height 10
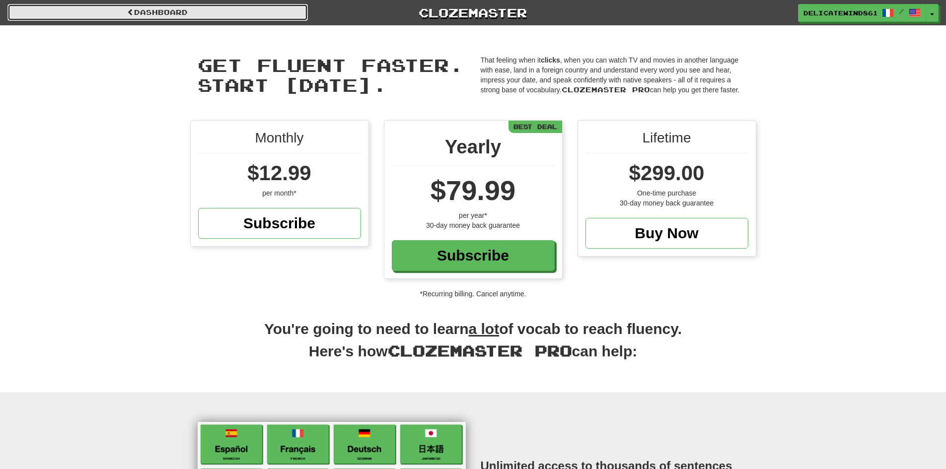
click at [171, 17] on link "Dashboard" at bounding box center [157, 12] width 300 height 17
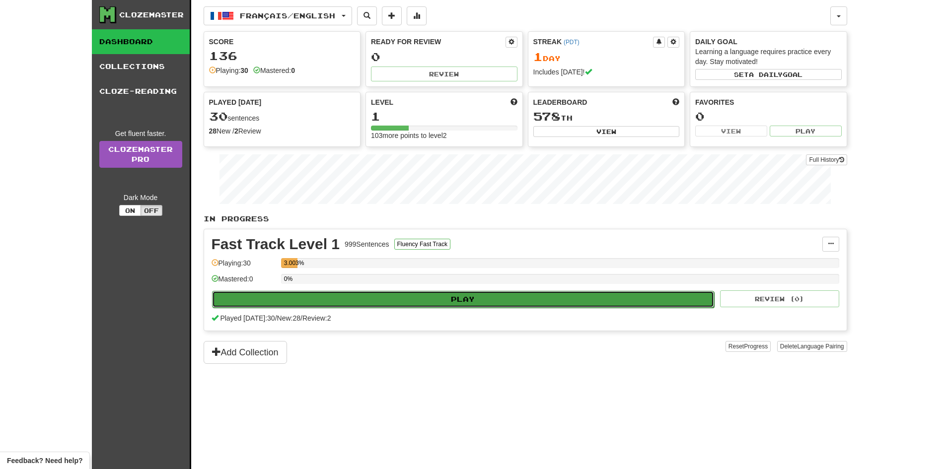
click at [395, 294] on button "Play" at bounding box center [463, 299] width 502 height 17
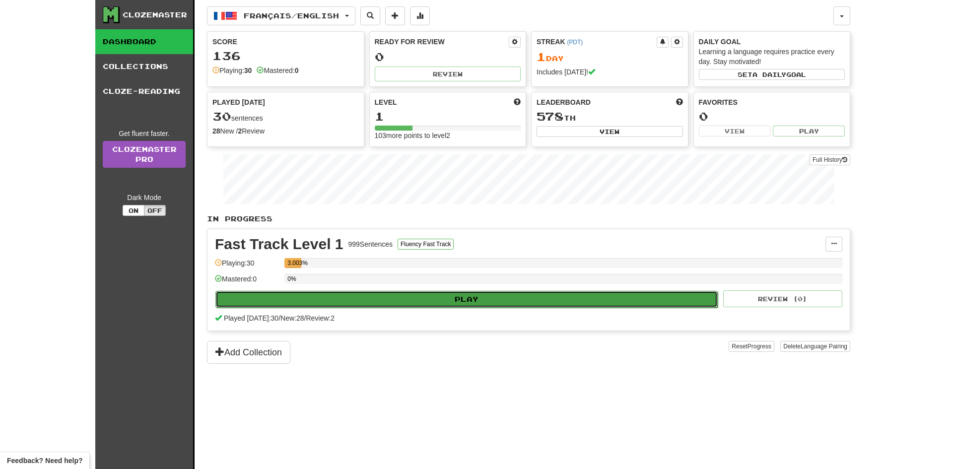
select select "**"
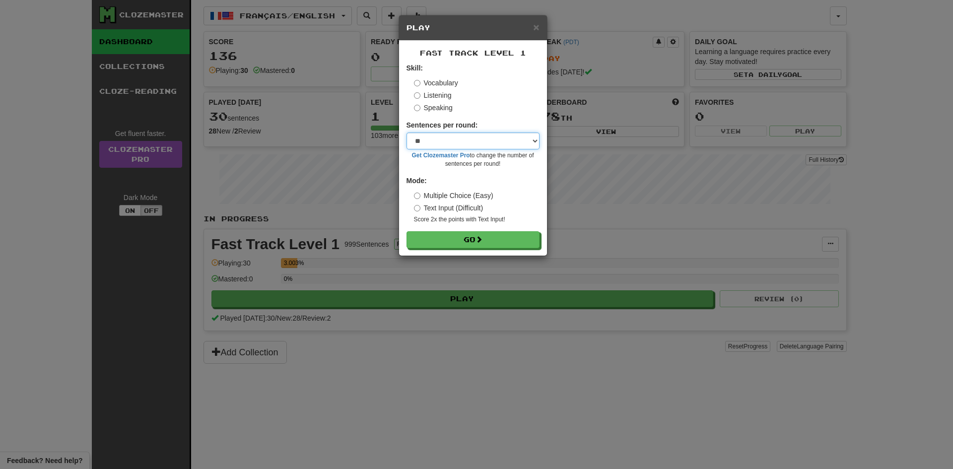
click at [475, 145] on select "* ** ** ** ** ** *** ********" at bounding box center [473, 141] width 133 height 17
click at [481, 144] on select "* ** ** ** ** ** *** ********" at bounding box center [473, 141] width 133 height 17
click at [534, 26] on span "×" at bounding box center [536, 26] width 6 height 11
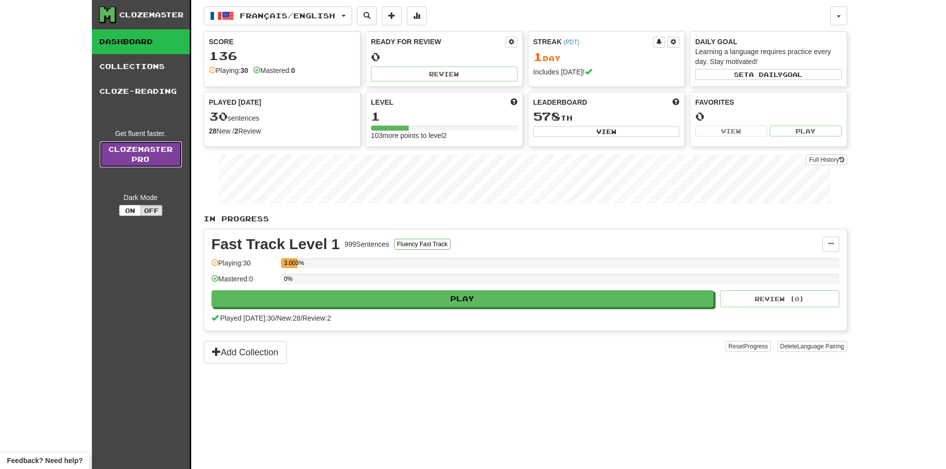
click at [157, 150] on link "Clozemaster Pro" at bounding box center [140, 154] width 83 height 27
